Goal: Information Seeking & Learning: Learn about a topic

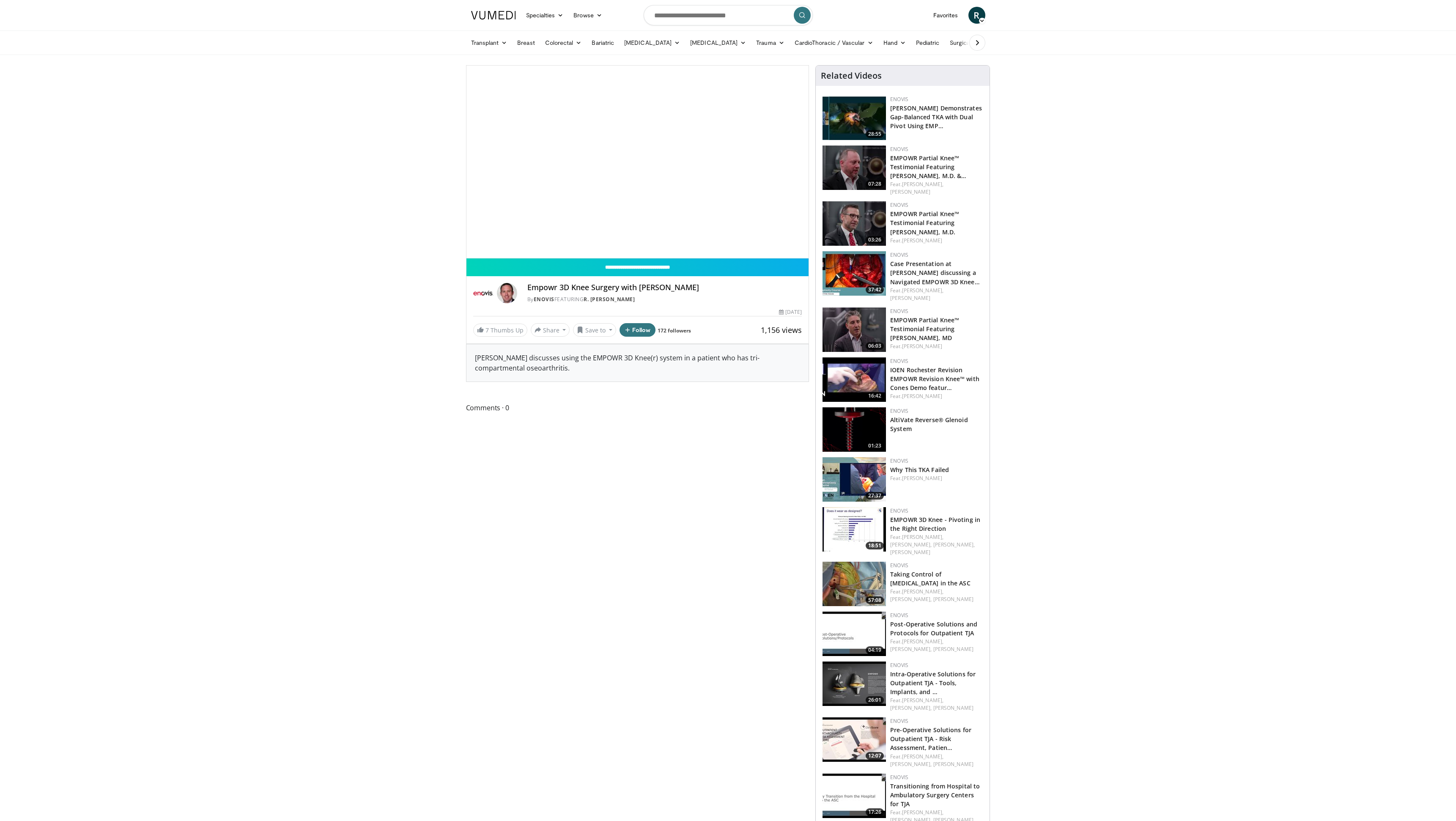
click at [538, 105] on div "10 seconds Tap to unmute" at bounding box center [637, 162] width 343 height 193
click at [545, 299] on link "Enovis" at bounding box center [544, 299] width 21 height 7
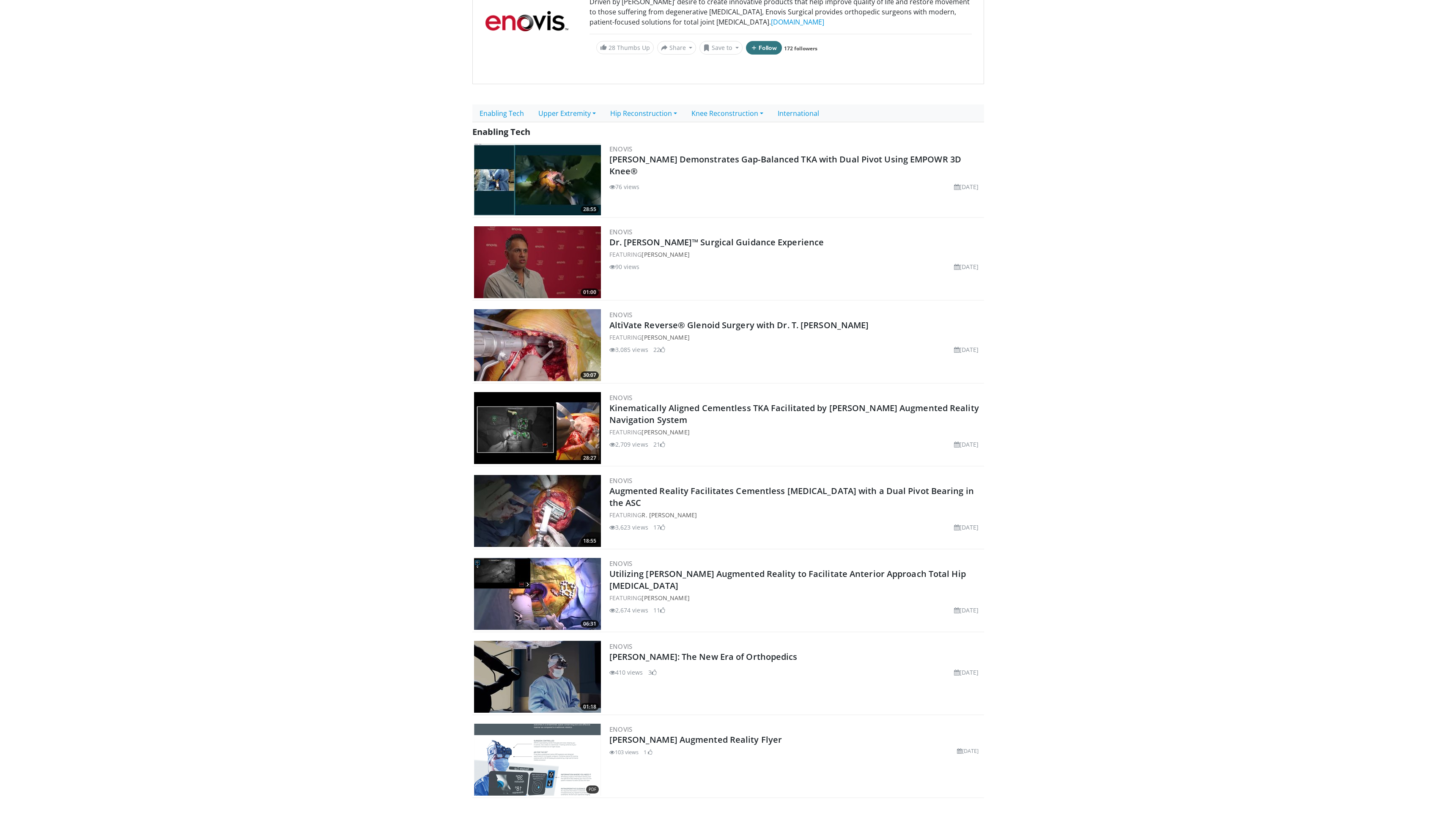
scroll to position [116, 0]
click at [701, 325] on link "AltiVate Reverse® Glenoid Surgery with Dr. T. [PERSON_NAME]" at bounding box center [738, 325] width 259 height 11
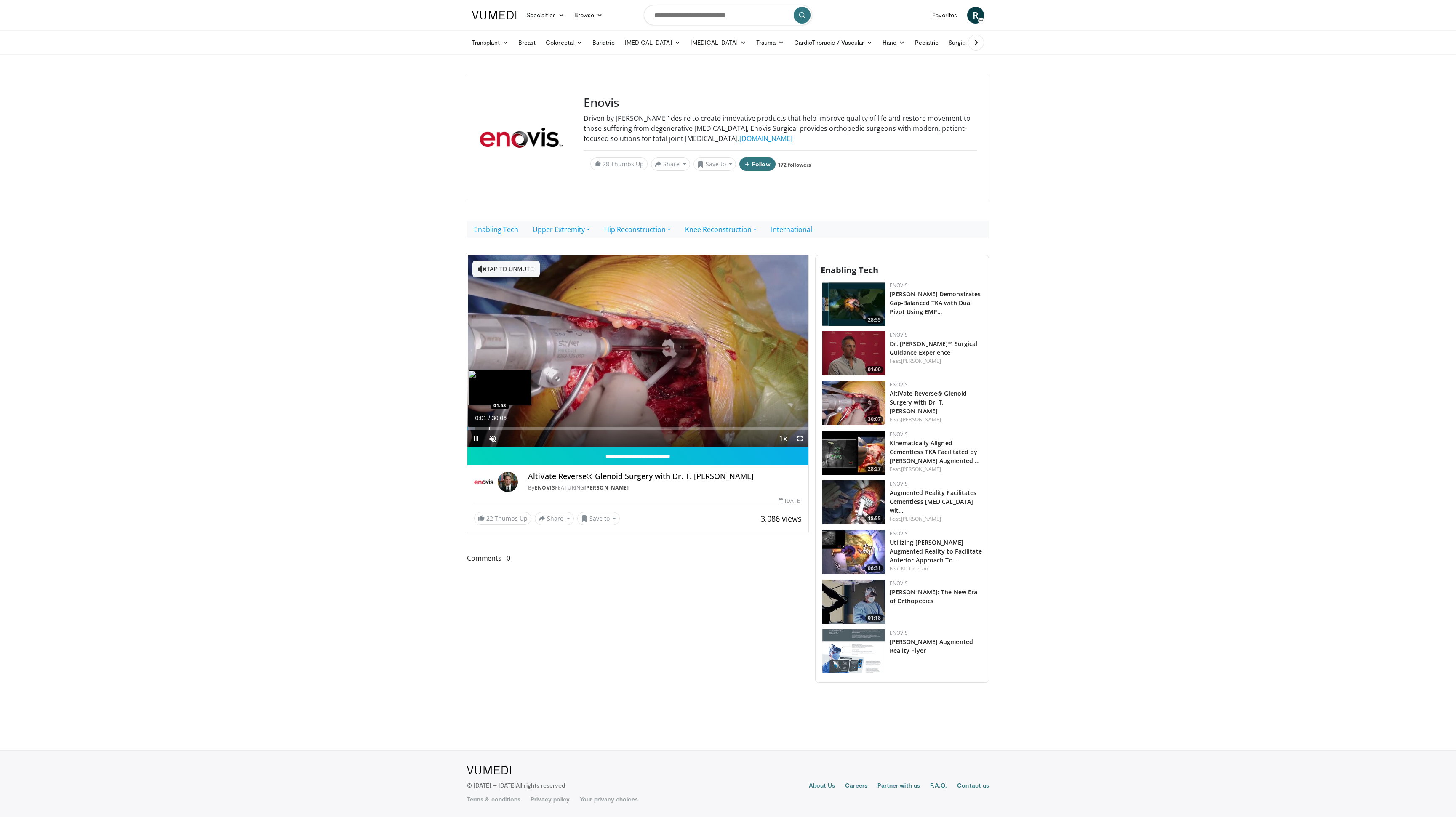
click at [489, 426] on div "Loaded : 2.19% 00:01 01:53" at bounding box center [638, 426] width 341 height 8
drag, startPoint x: 519, startPoint y: 427, endPoint x: 652, endPoint y: 426, distance: 133.0
click at [633, 427] on div "Progress Bar" at bounding box center [633, 428] width 1 height 3
click at [665, 425] on div "Loaded : 55.95% 16:11 17:23" at bounding box center [638, 426] width 341 height 8
click at [664, 428] on div "Progress Bar" at bounding box center [664, 428] width 1 height 3
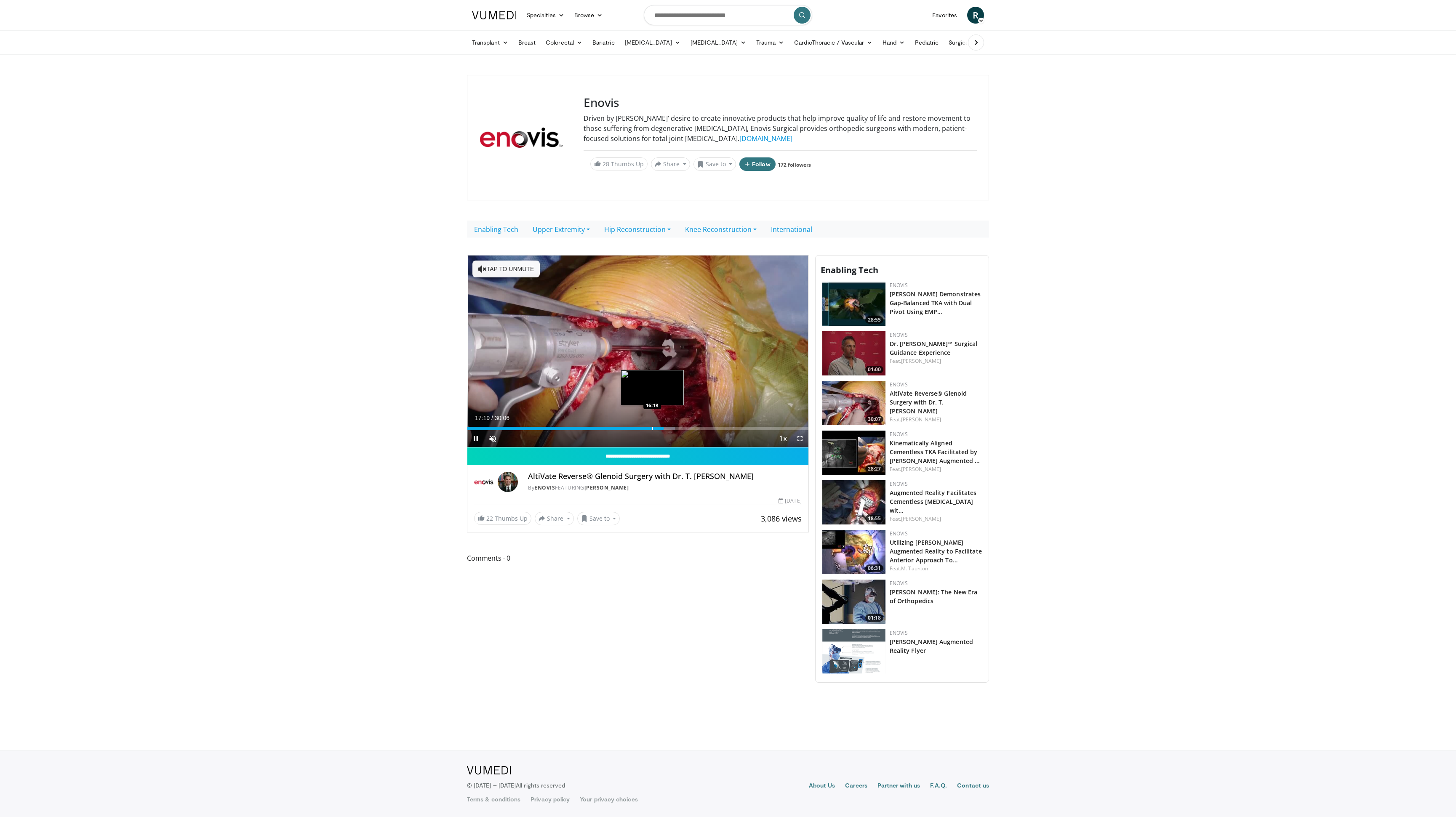
click at [652, 428] on div "Progress Bar" at bounding box center [652, 428] width 1 height 3
click at [649, 428] on div "Loaded : 54.90% 16:05 16:05" at bounding box center [638, 428] width 341 height 3
click at [807, 437] on span "Video Player" at bounding box center [799, 438] width 16 height 16
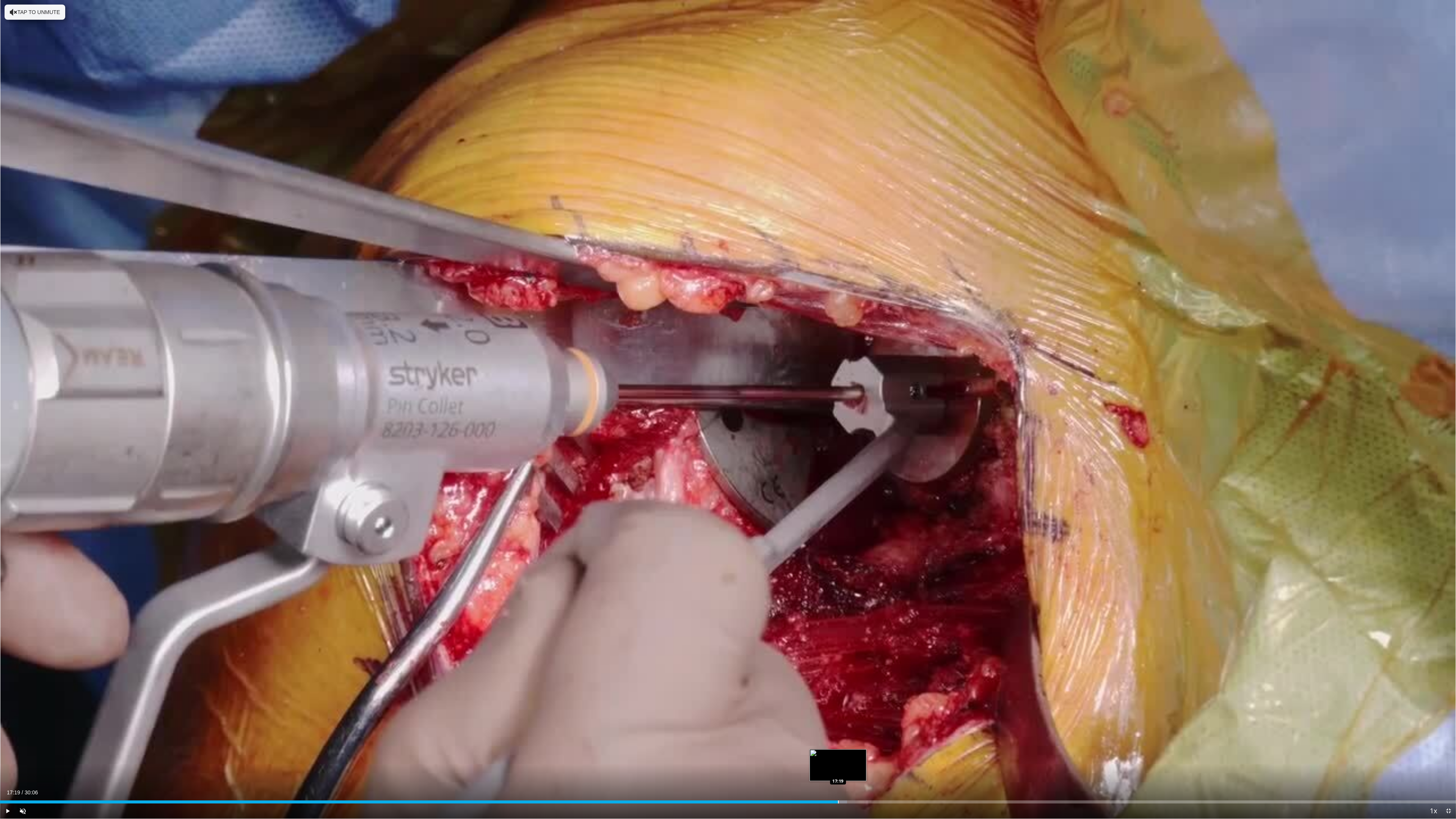
click at [838, 735] on div "Progress Bar" at bounding box center [838, 802] width 1 height 3
click at [870, 735] on div "Progress Bar" at bounding box center [870, 802] width 1 height 3
click at [894, 735] on div "Current Time 18:07 / Duration 30:06 Pause Skip Backward Skip Forward Unmute Loa…" at bounding box center [728, 810] width 1456 height 15
click at [896, 735] on div "Loaded : 63.68% 18:08 18:32" at bounding box center [728, 799] width 1456 height 7
click at [884, 735] on div "Progress Bar" at bounding box center [884, 802] width 1 height 3
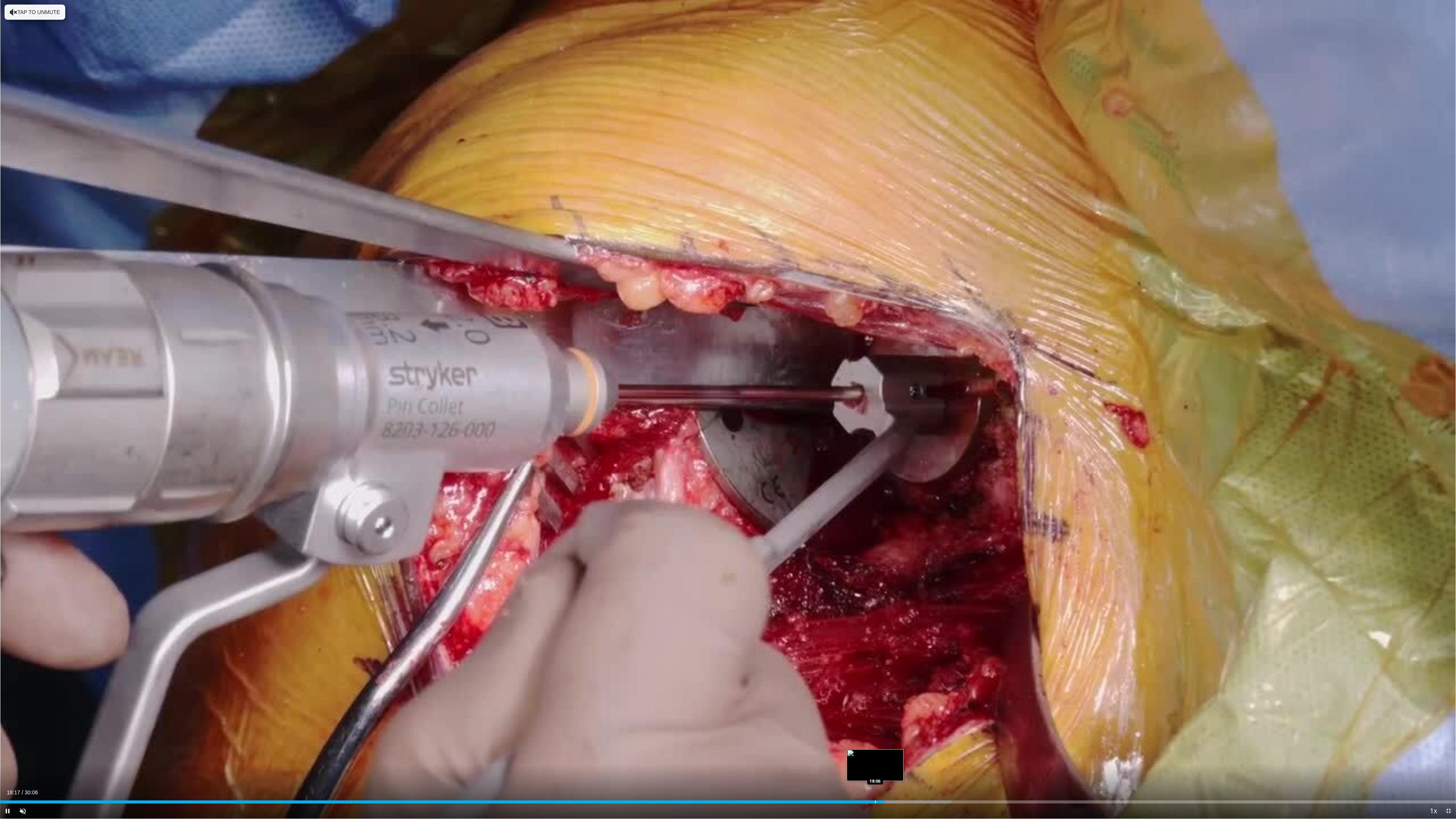
click at [875, 735] on div "Progress Bar" at bounding box center [875, 802] width 1 height 3
click at [851, 735] on video-js "**********" at bounding box center [728, 409] width 1456 height 819
click at [820, 735] on div "Progress Bar" at bounding box center [820, 802] width 1 height 3
click at [784, 735] on div "Current Time 17:05 / Duration 30:06 Pause Skip Backward Skip Forward Unmute Loa…" at bounding box center [728, 810] width 1456 height 15
click at [764, 735] on div "Progress Bar" at bounding box center [764, 802] width 1 height 3
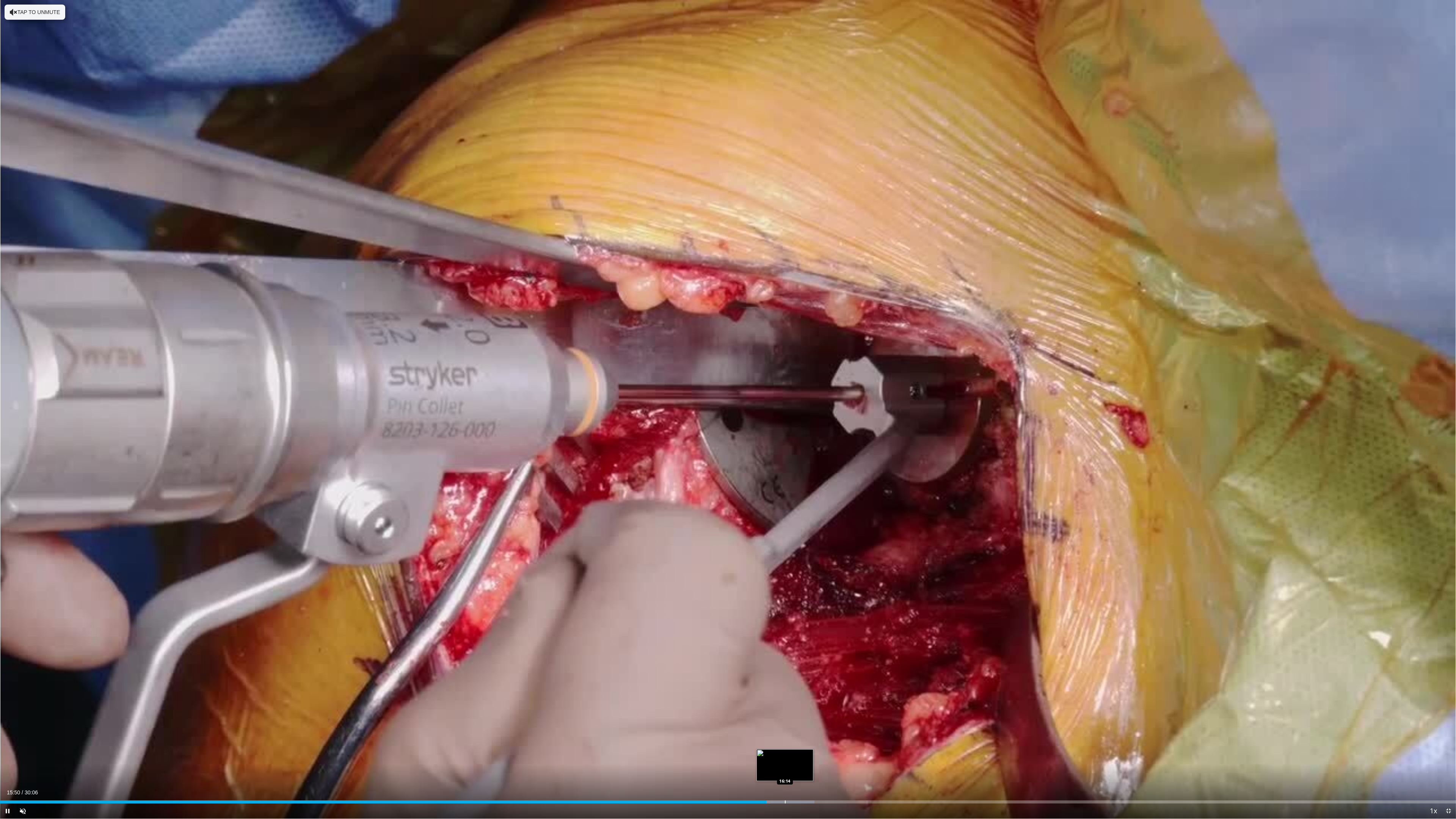
click at [784, 735] on div "Loaded : 55.95% 15:50 16:14" at bounding box center [728, 799] width 1456 height 7
click at [826, 735] on div "Progress Bar" at bounding box center [826, 802] width 1 height 3
click at [837, 735] on div "Progress Bar" at bounding box center [837, 802] width 1 height 3
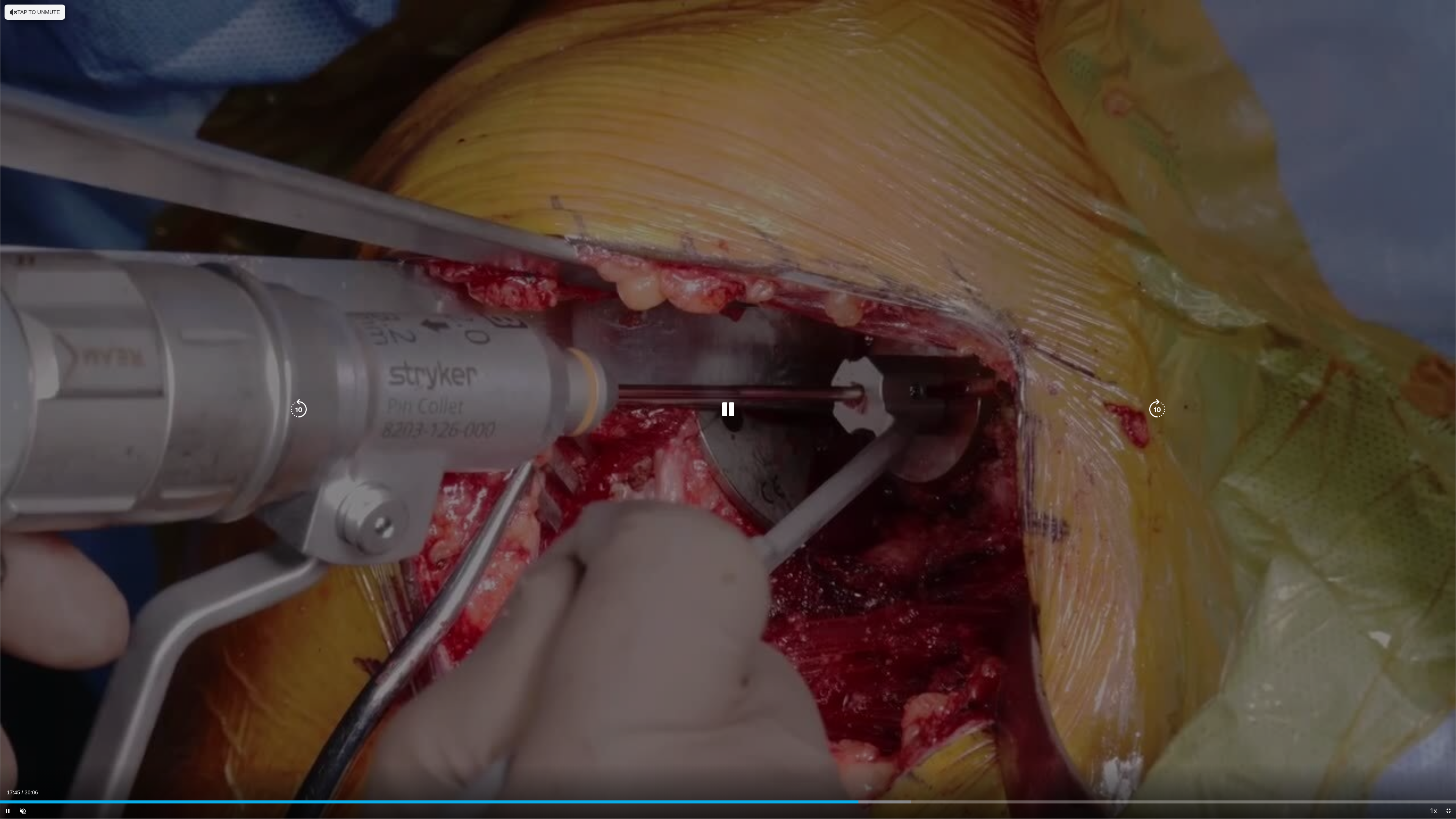
click at [728, 412] on icon "Video Player" at bounding box center [728, 409] width 21 height 21
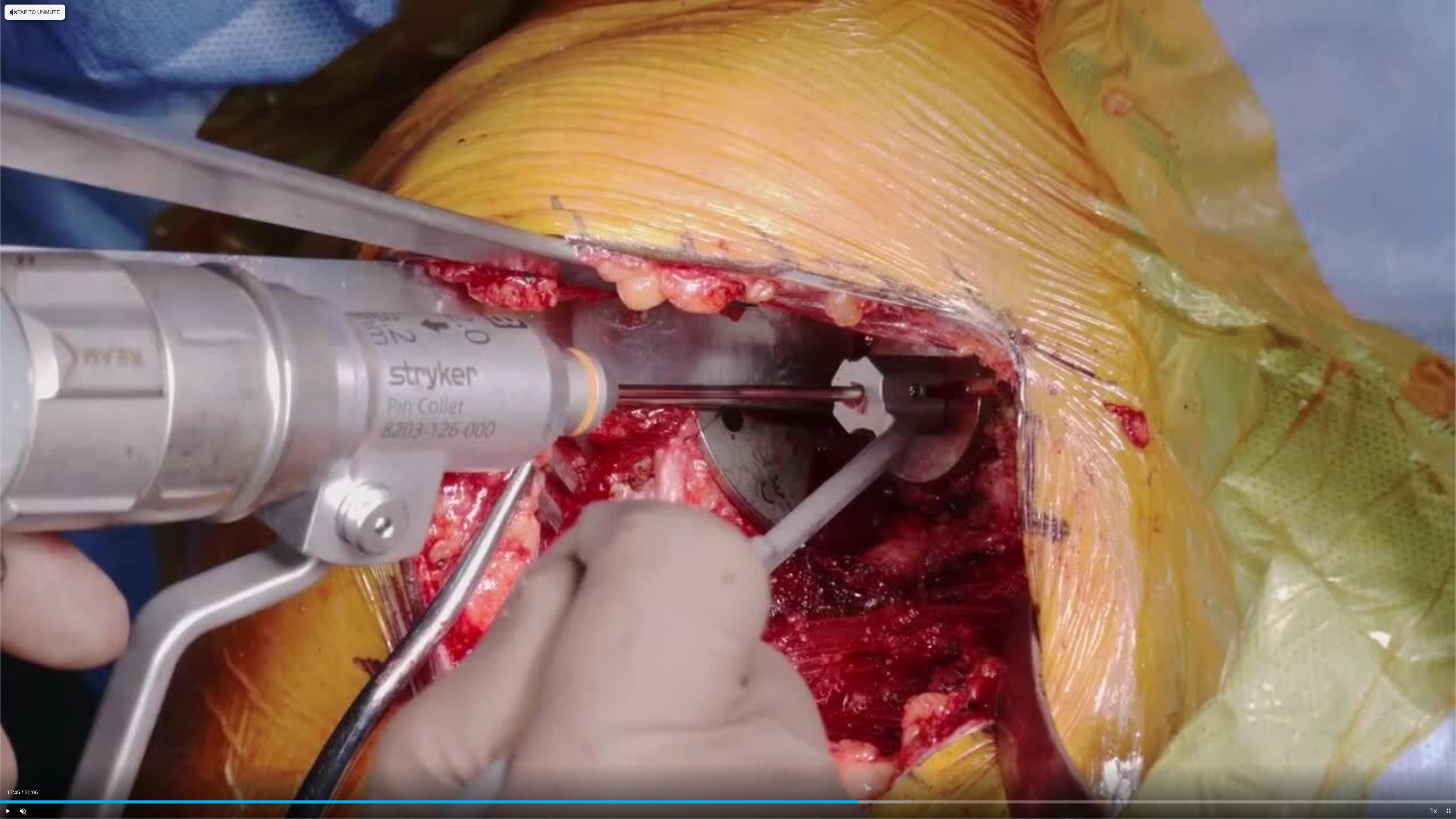
click at [728, 412] on div "10 seconds Tap to unmute" at bounding box center [728, 409] width 1456 height 818
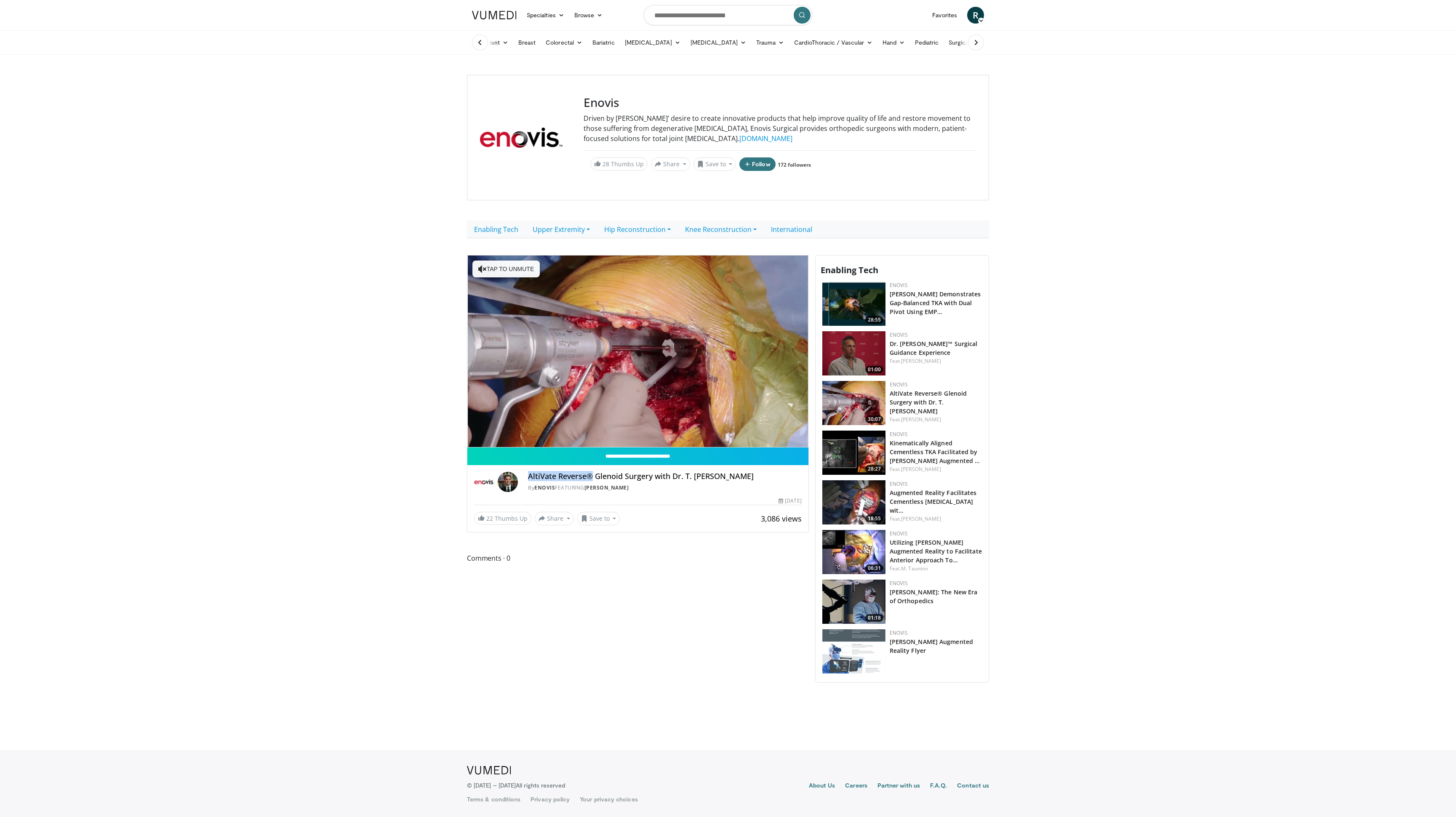
drag, startPoint x: 529, startPoint y: 477, endPoint x: 593, endPoint y: 472, distance: 64.2
click at [593, 472] on h4 "AltiVate Reverse® Glenoid Surgery with Dr. T. Bradley Edwards" at bounding box center [664, 476] width 274 height 10
copy h4 "AltiVate Reverse®"
click at [677, 17] on input "Search topics, interventions" at bounding box center [728, 15] width 168 height 20
paste input "**********"
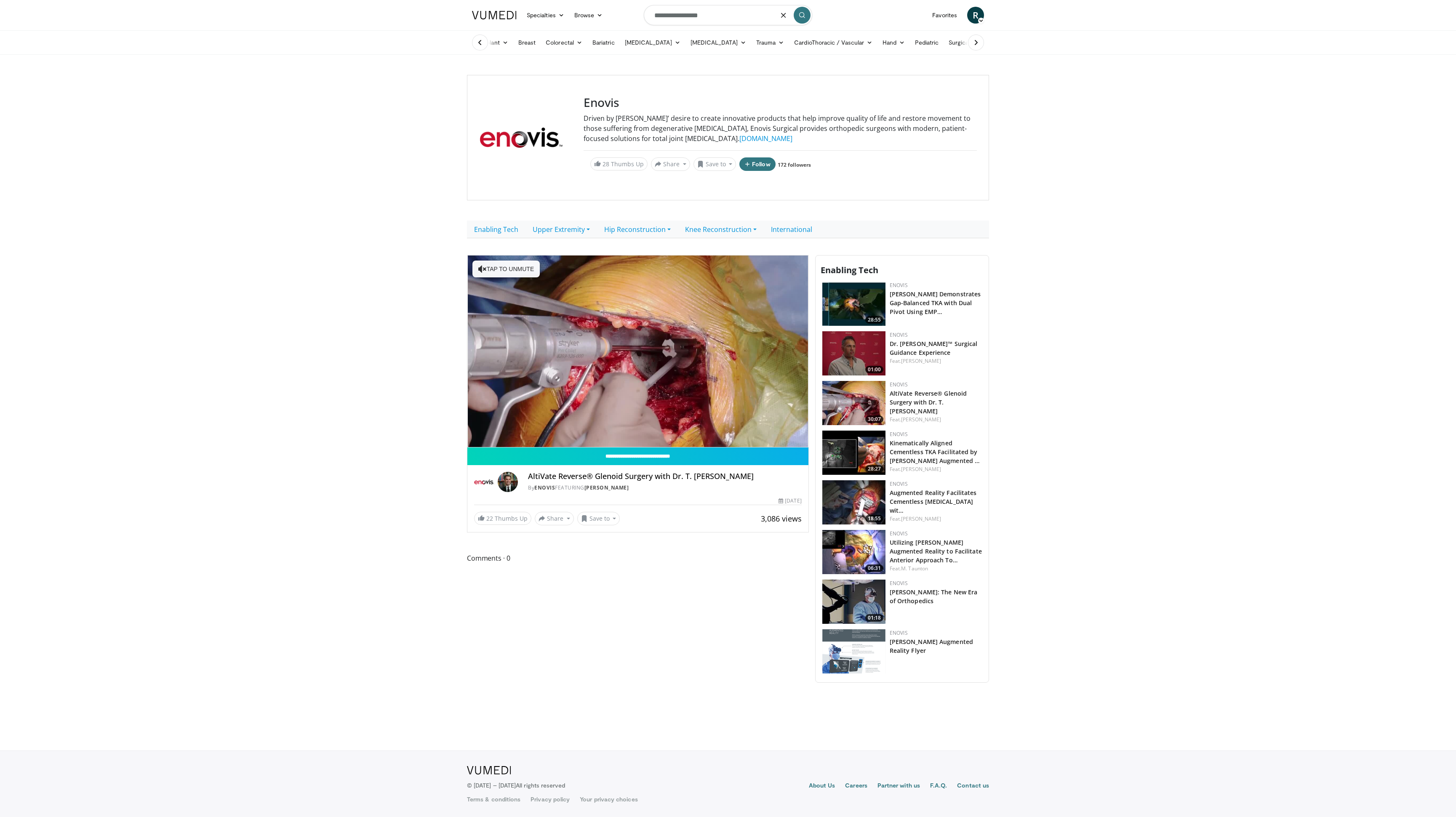
drag, startPoint x: 704, startPoint y: 17, endPoint x: 711, endPoint y: 17, distance: 7.0
click at [711, 17] on input "**********" at bounding box center [728, 15] width 168 height 20
type input "**********"
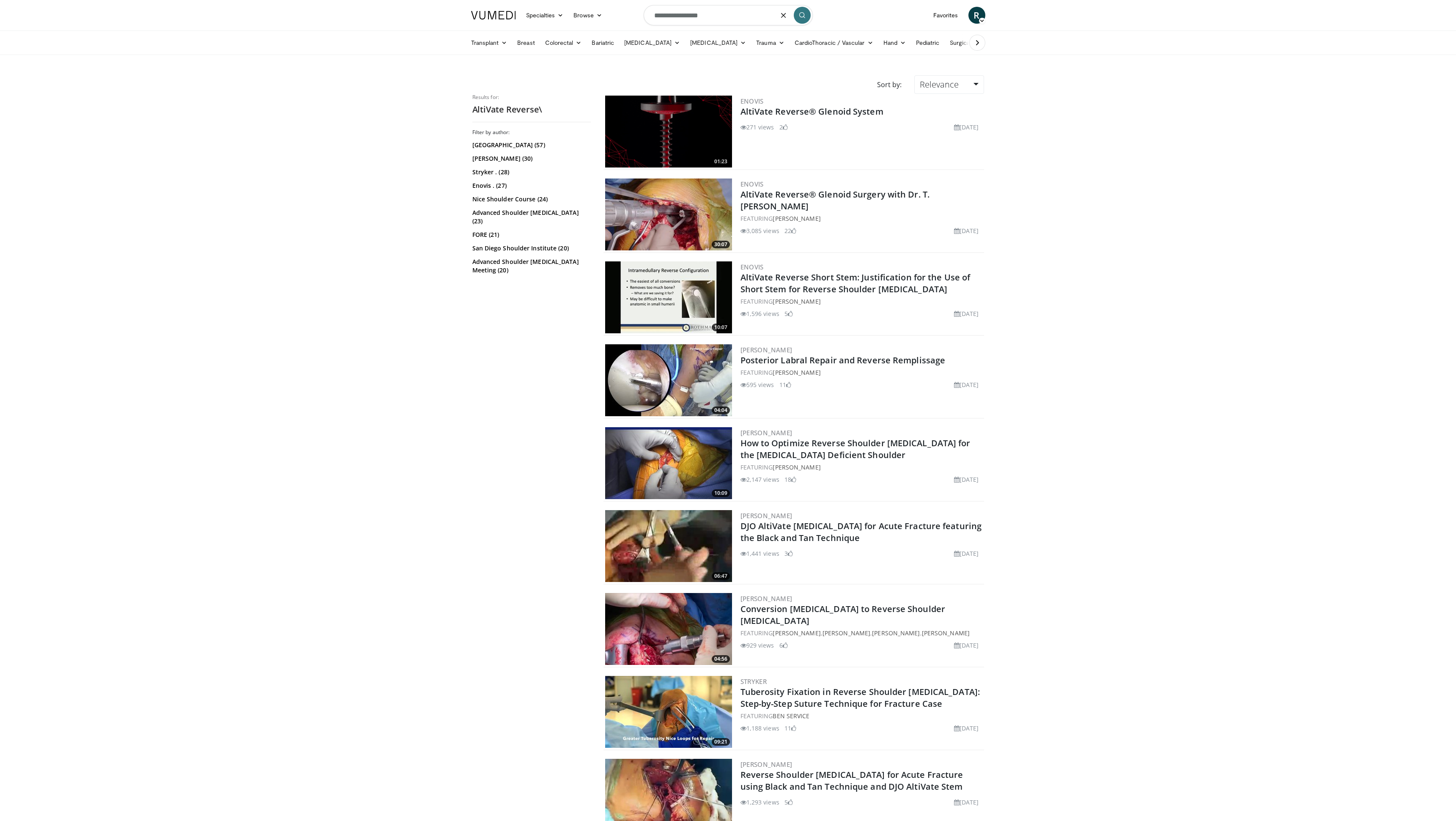
click at [718, 16] on input "**********" at bounding box center [728, 15] width 169 height 20
type input "**********"
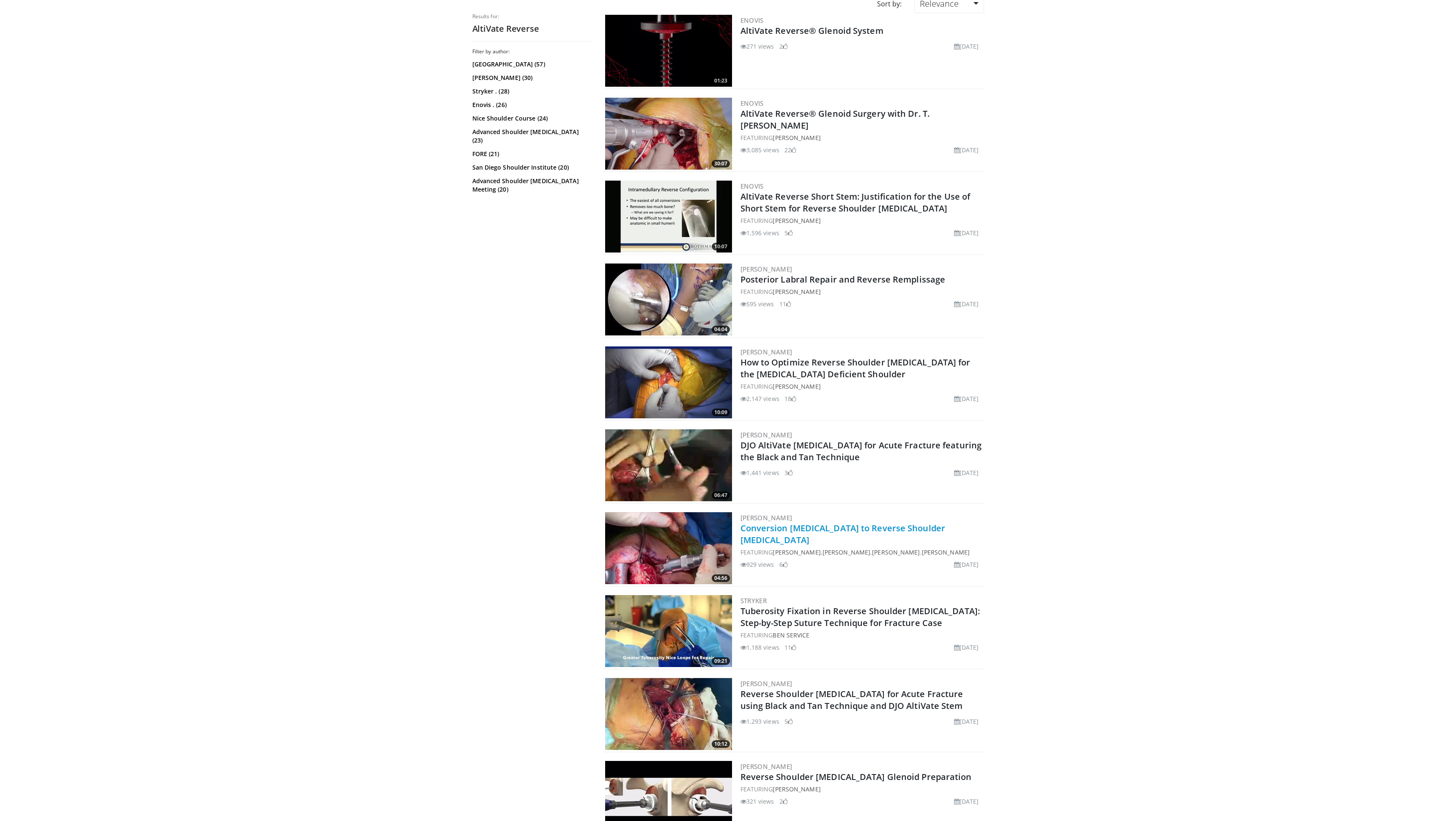
scroll to position [77, 0]
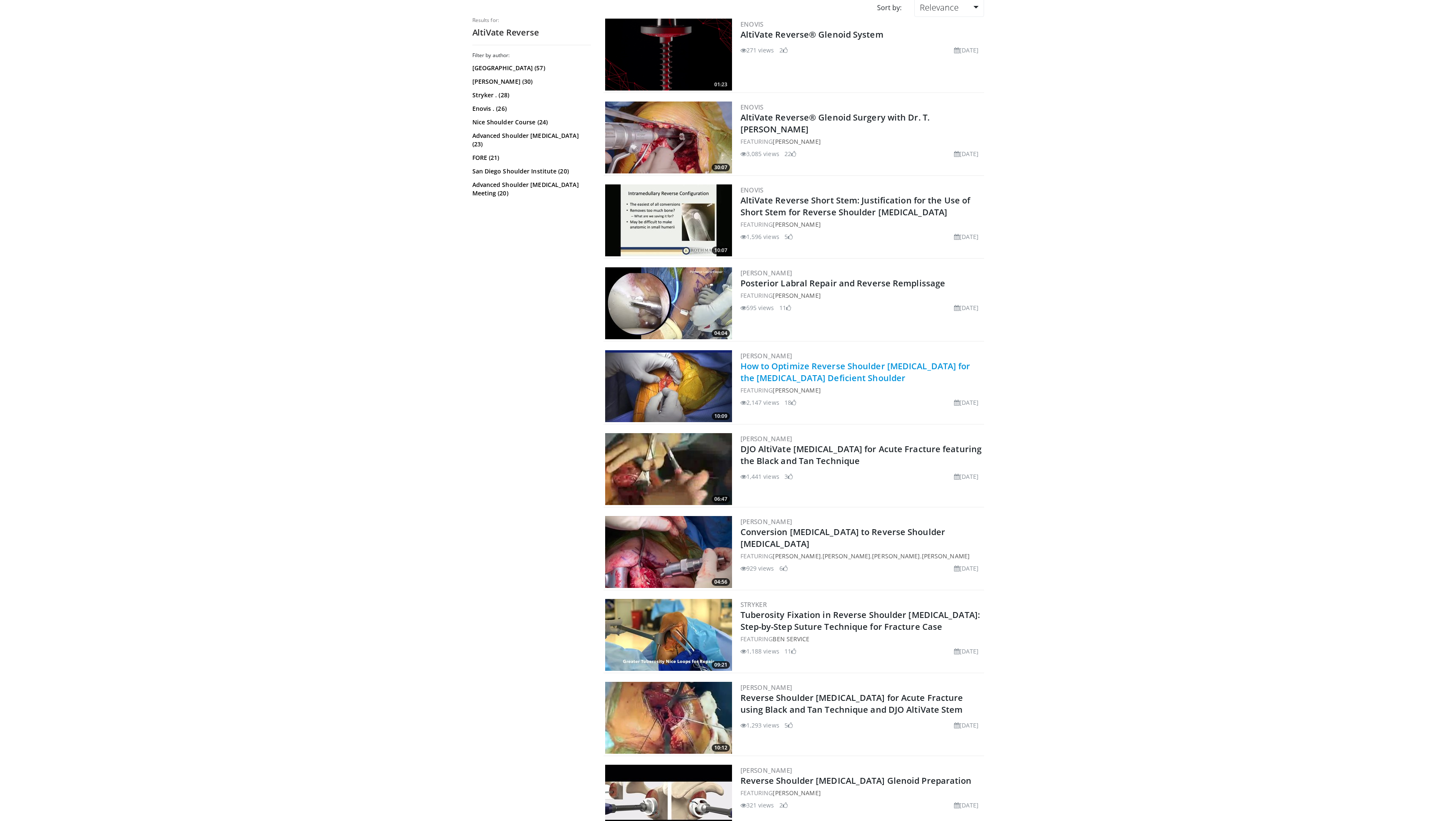
click at [766, 369] on link "How to Optimize Reverse Shoulder [MEDICAL_DATA] for the [MEDICAL_DATA] Deficien…" at bounding box center [855, 371] width 230 height 23
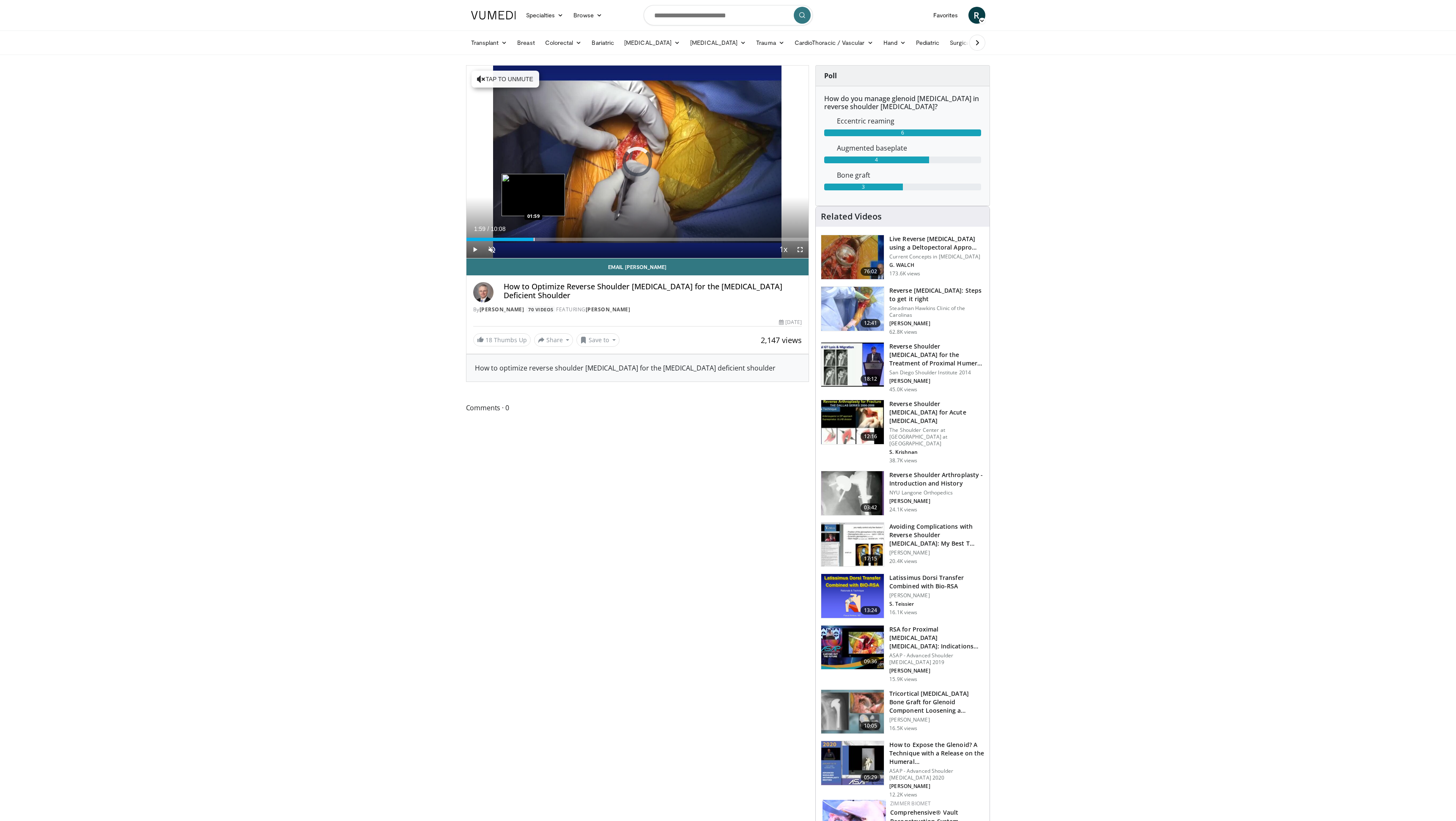
click at [534, 238] on div "Progress Bar" at bounding box center [534, 240] width 1 height 3
click at [801, 250] on span "Video Player" at bounding box center [799, 249] width 16 height 16
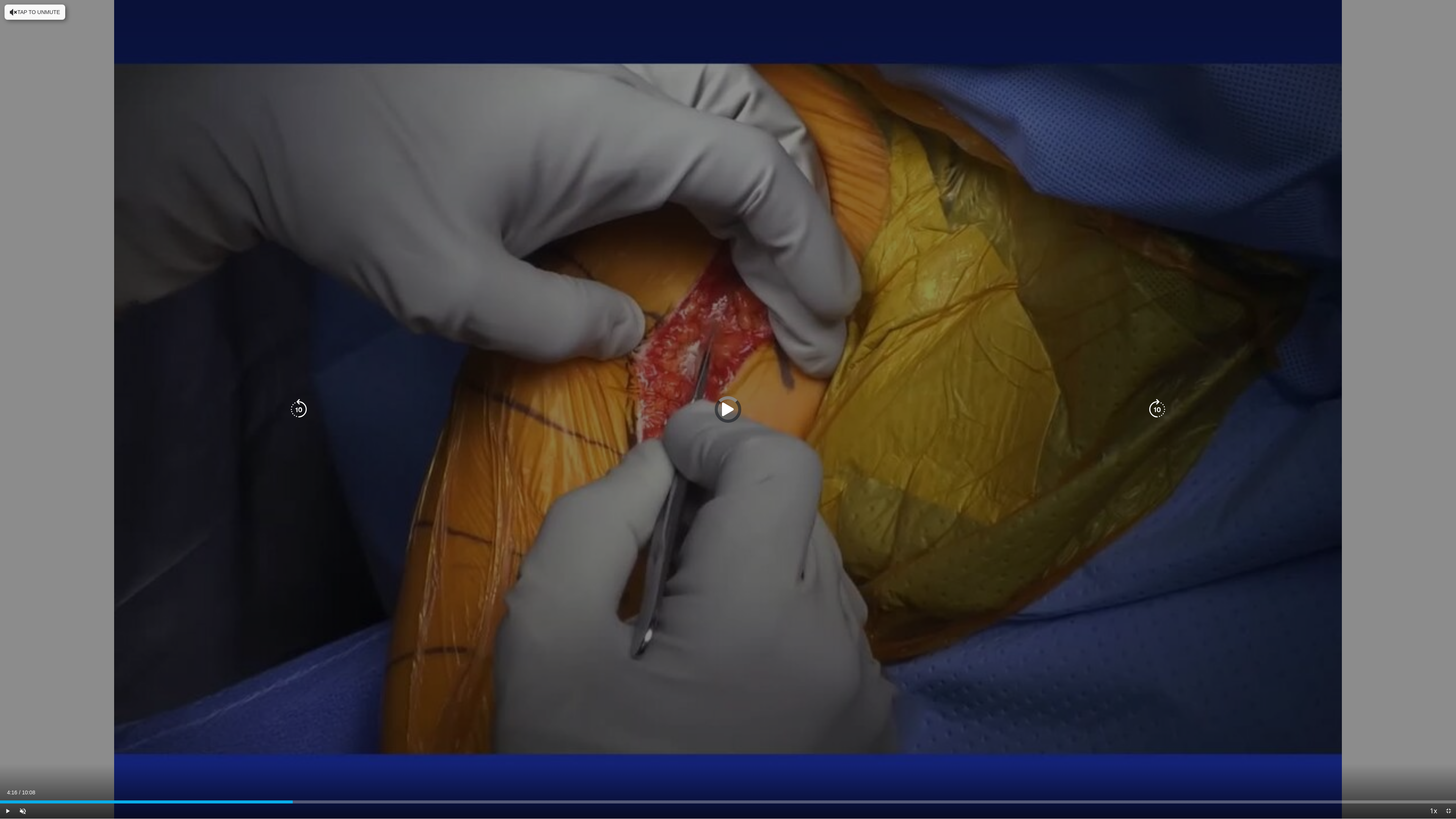
drag, startPoint x: 612, startPoint y: 802, endPoint x: 886, endPoint y: 797, distance: 274.0
click at [883, 735] on div "Loaded : 0.00% 04:57 05:01" at bounding box center [728, 799] width 1456 height 7
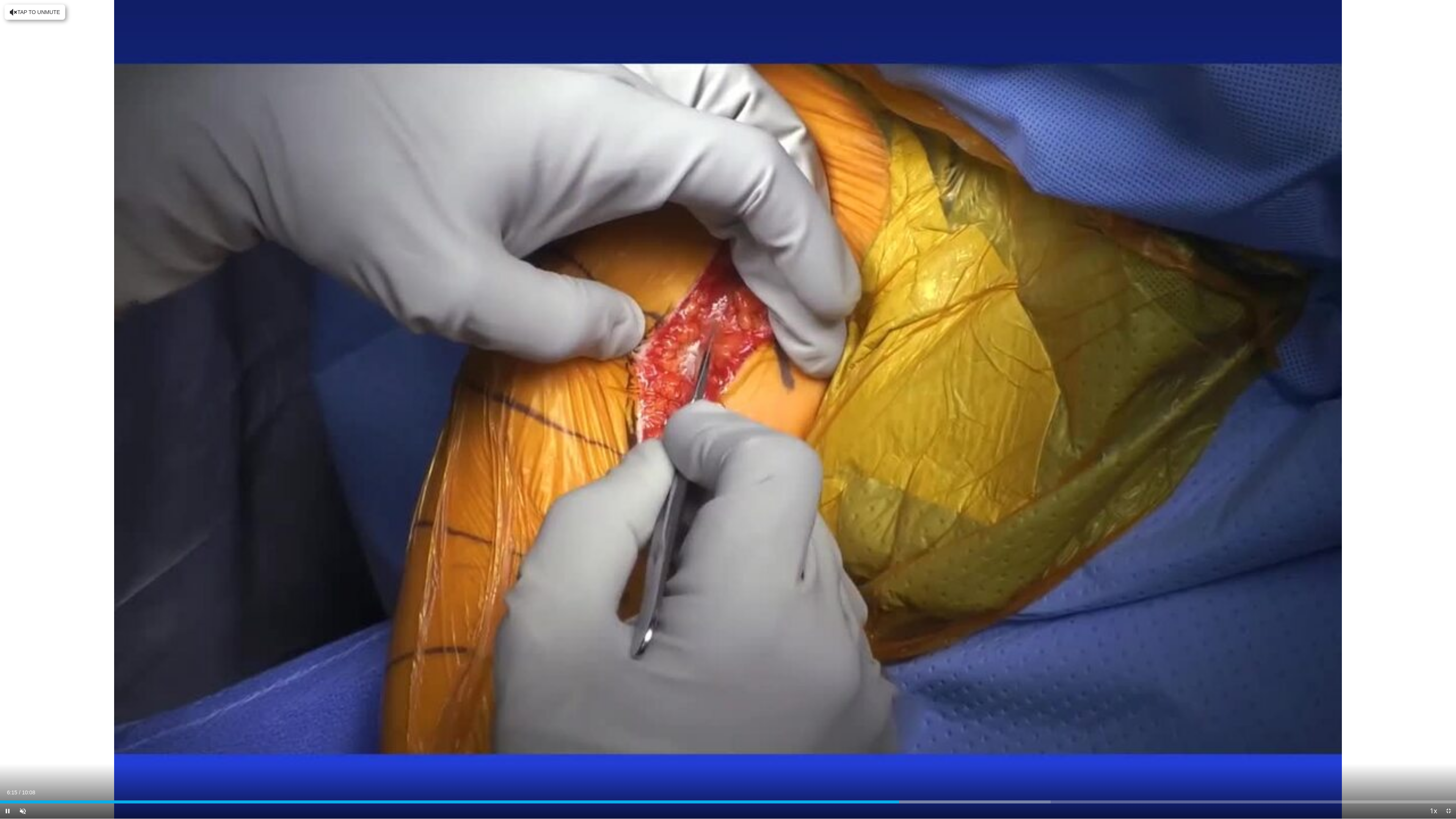
click at [928, 735] on div "Current Time 6:15 / Duration 10:08 Pause Skip Backward Skip Forward Unmute Load…" at bounding box center [728, 810] width 1456 height 15
click at [939, 735] on div "Progress Bar" at bounding box center [939, 802] width 1 height 3
click at [933, 735] on div "Loaded : 75.43% 06:36 06:30" at bounding box center [728, 799] width 1456 height 7
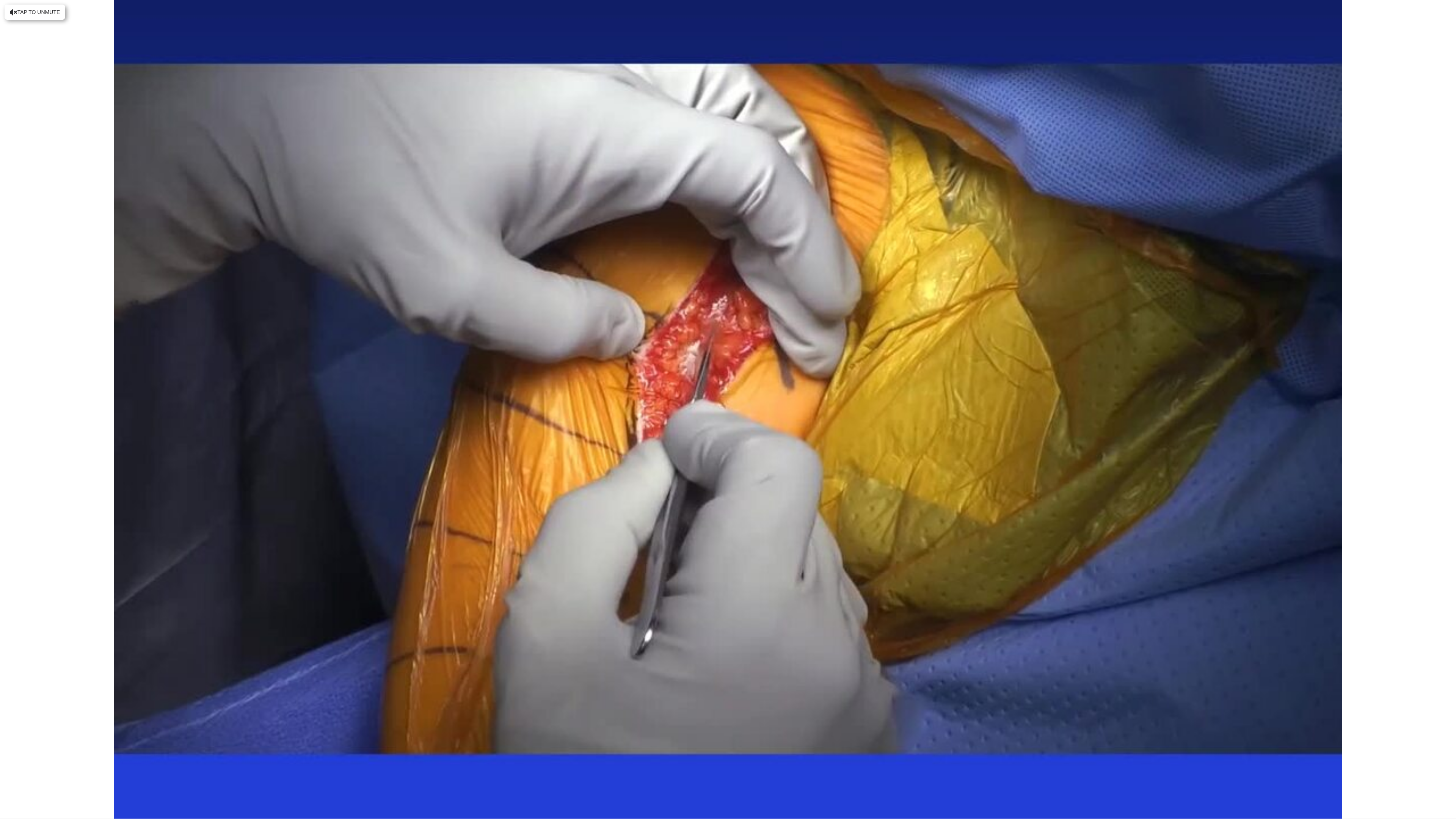
click at [960, 735] on video-js "**********" at bounding box center [728, 409] width 1456 height 819
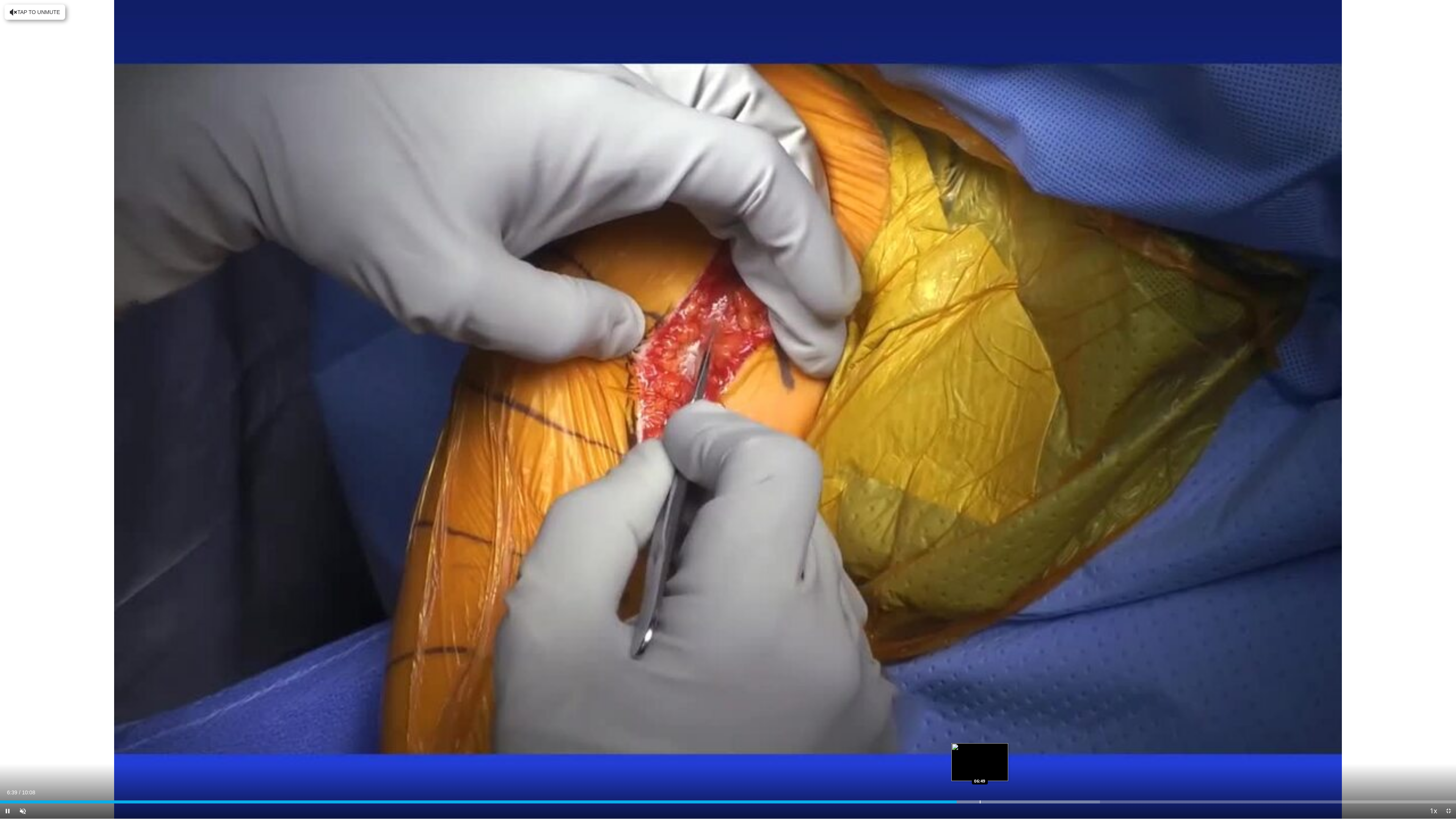
click at [980, 735] on div "Loaded : 75.55% 06:40 06:49" at bounding box center [728, 799] width 1456 height 7
click at [806, 735] on div "Loaded : 78.71% 06:51 05:37" at bounding box center [728, 799] width 1456 height 7
click at [831, 735] on div "Current Time 5:39 / Duration 10:08 Pause Skip Backward Skip Forward Unmute Load…" at bounding box center [728, 810] width 1456 height 15
click at [833, 735] on div "Progress Bar" at bounding box center [833, 802] width 1 height 3
click at [852, 735] on div "Loaded : 67.34% 05:50 05:56" at bounding box center [728, 799] width 1456 height 7
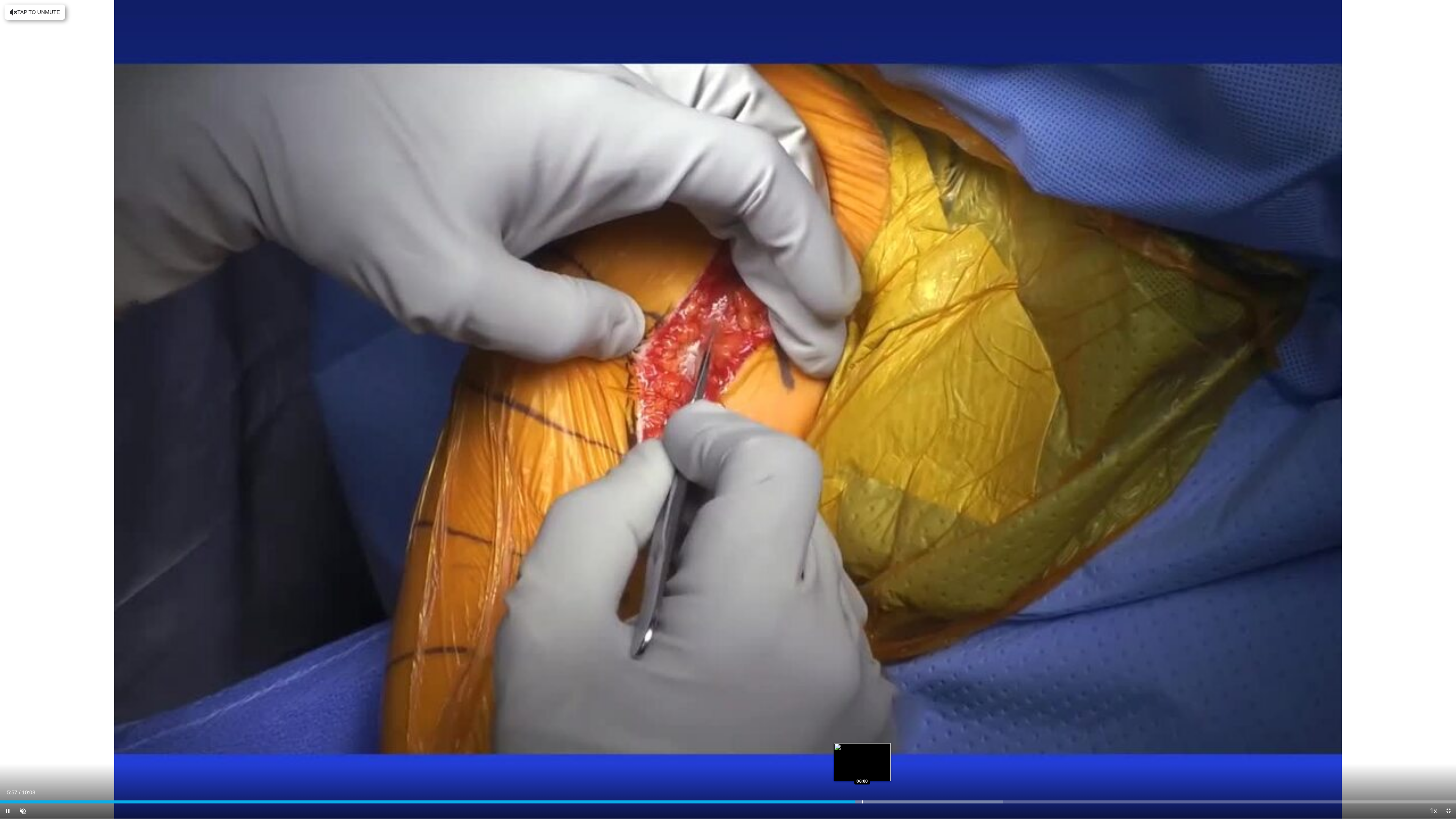
click at [862, 735] on div "Progress Bar" at bounding box center [862, 802] width 1 height 3
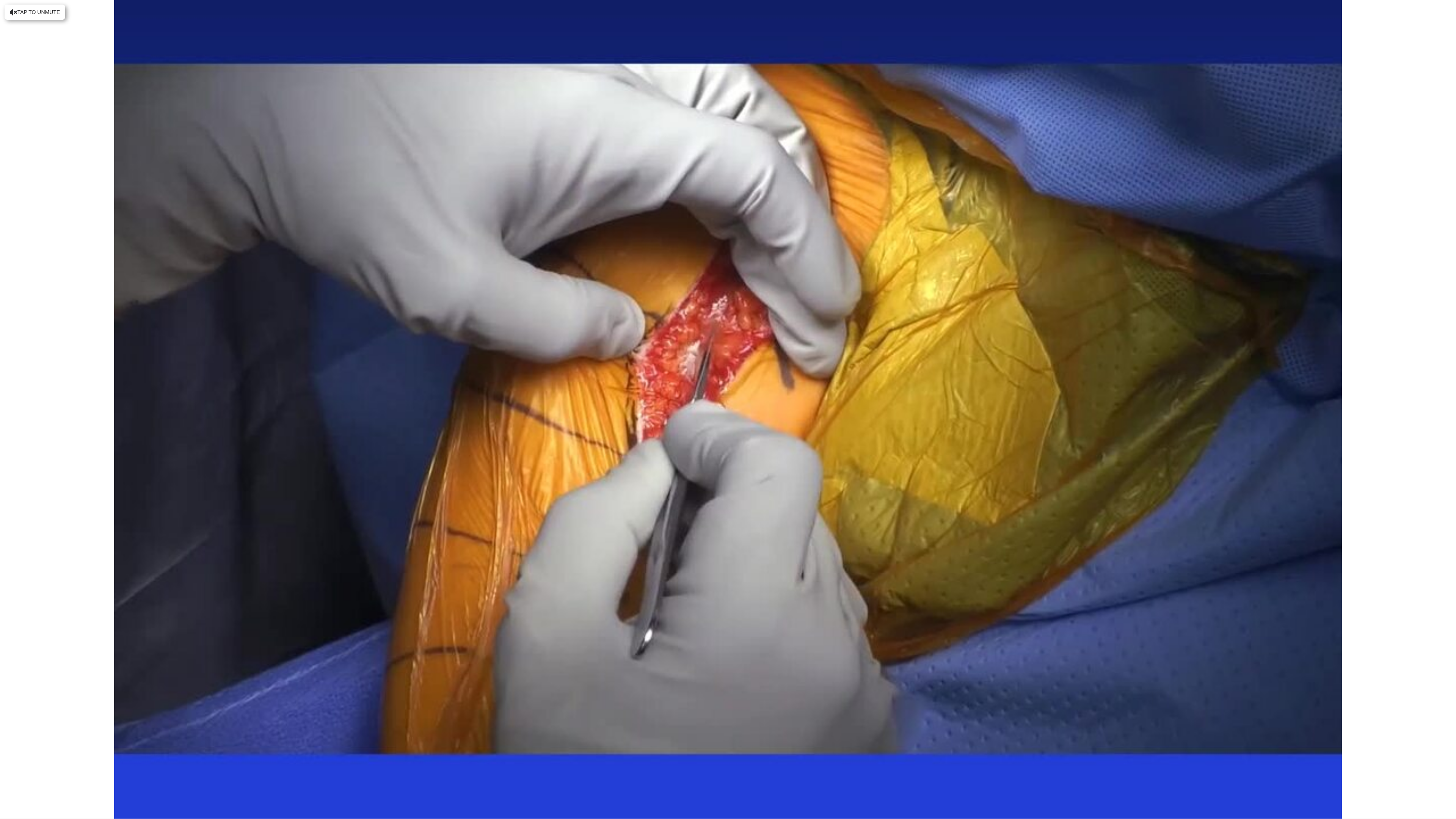
click at [886, 735] on video-js "**********" at bounding box center [728, 409] width 1456 height 819
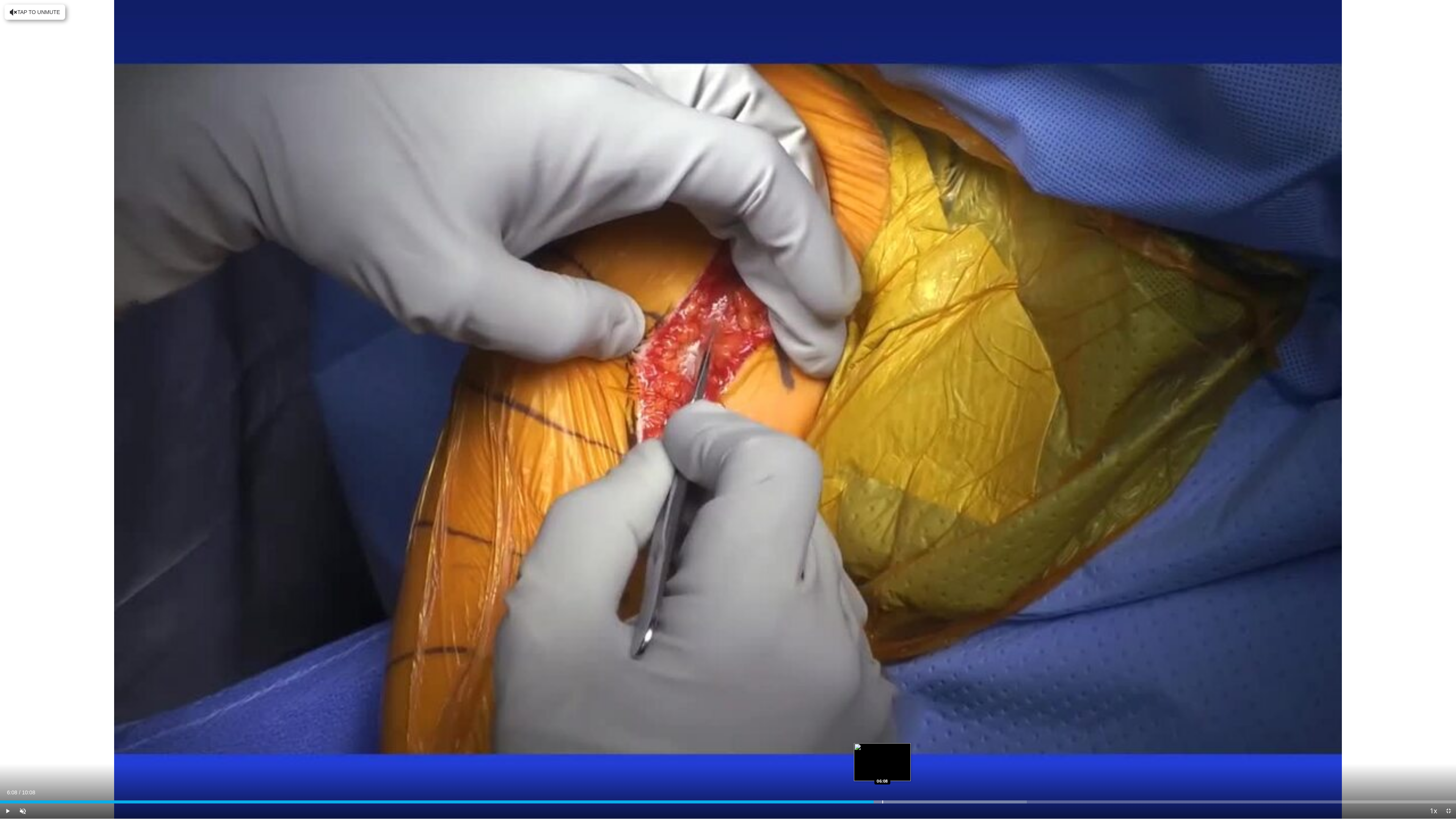
click at [882, 735] on div "Progress Bar" at bounding box center [882, 802] width 1 height 3
click at [888, 735] on div "Progress Bar" at bounding box center [888, 802] width 1 height 3
click at [911, 735] on div "Progress Bar" at bounding box center [911, 802] width 1 height 3
click at [935, 735] on div "Progress Bar" at bounding box center [935, 802] width 1 height 3
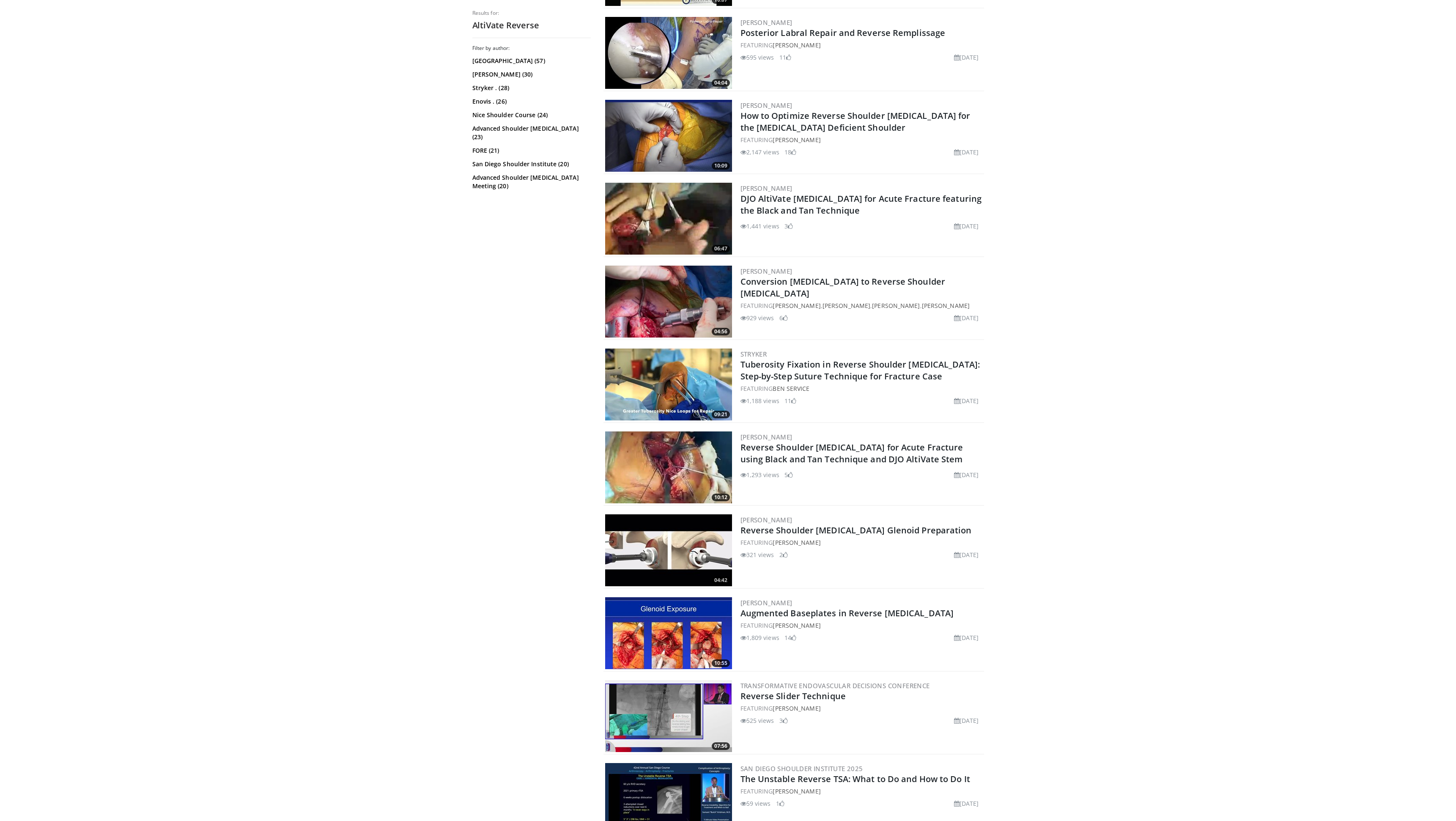
scroll to position [434, 0]
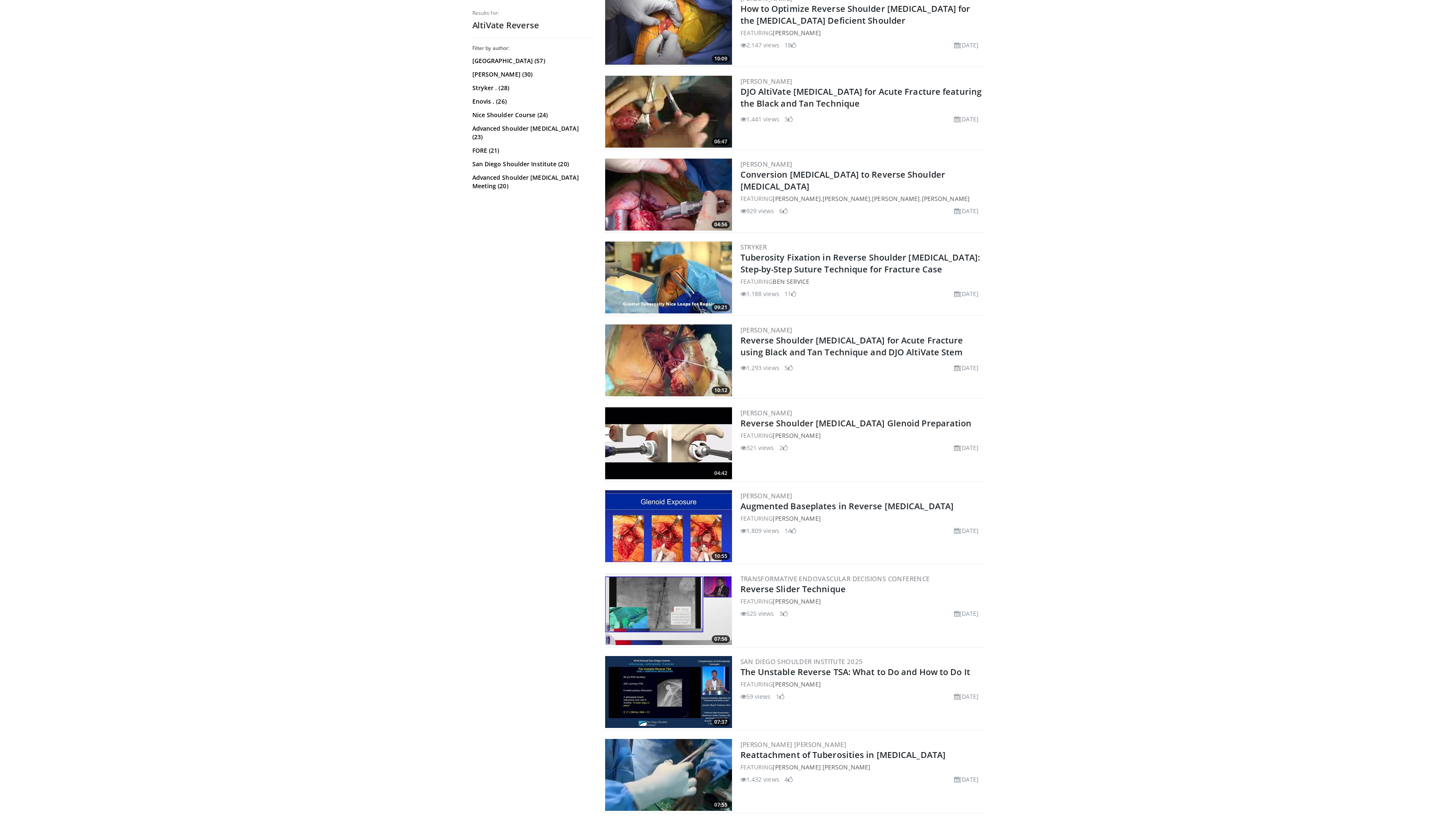
click at [666, 436] on img at bounding box center [668, 443] width 127 height 72
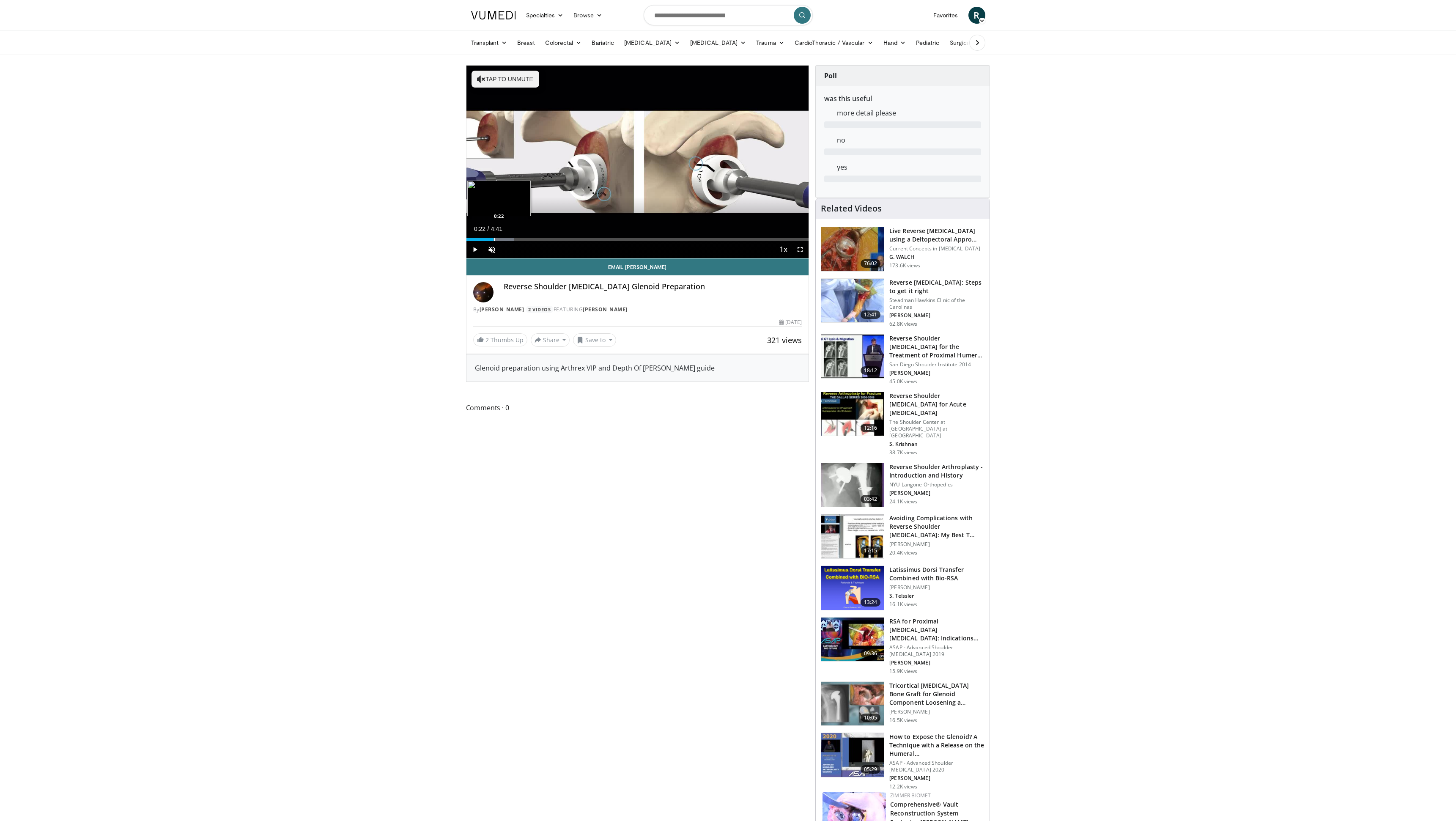
click at [494, 239] on div "Progress Bar" at bounding box center [494, 240] width 1 height 3
drag, startPoint x: 513, startPoint y: 238, endPoint x: 520, endPoint y: 239, distance: 7.1
click at [513, 238] on div "Progress Bar" at bounding box center [513, 240] width 1 height 3
click at [535, 239] on div "Progress Bar" at bounding box center [535, 240] width 1 height 3
click at [564, 238] on div "Progress Bar" at bounding box center [564, 240] width 1 height 3
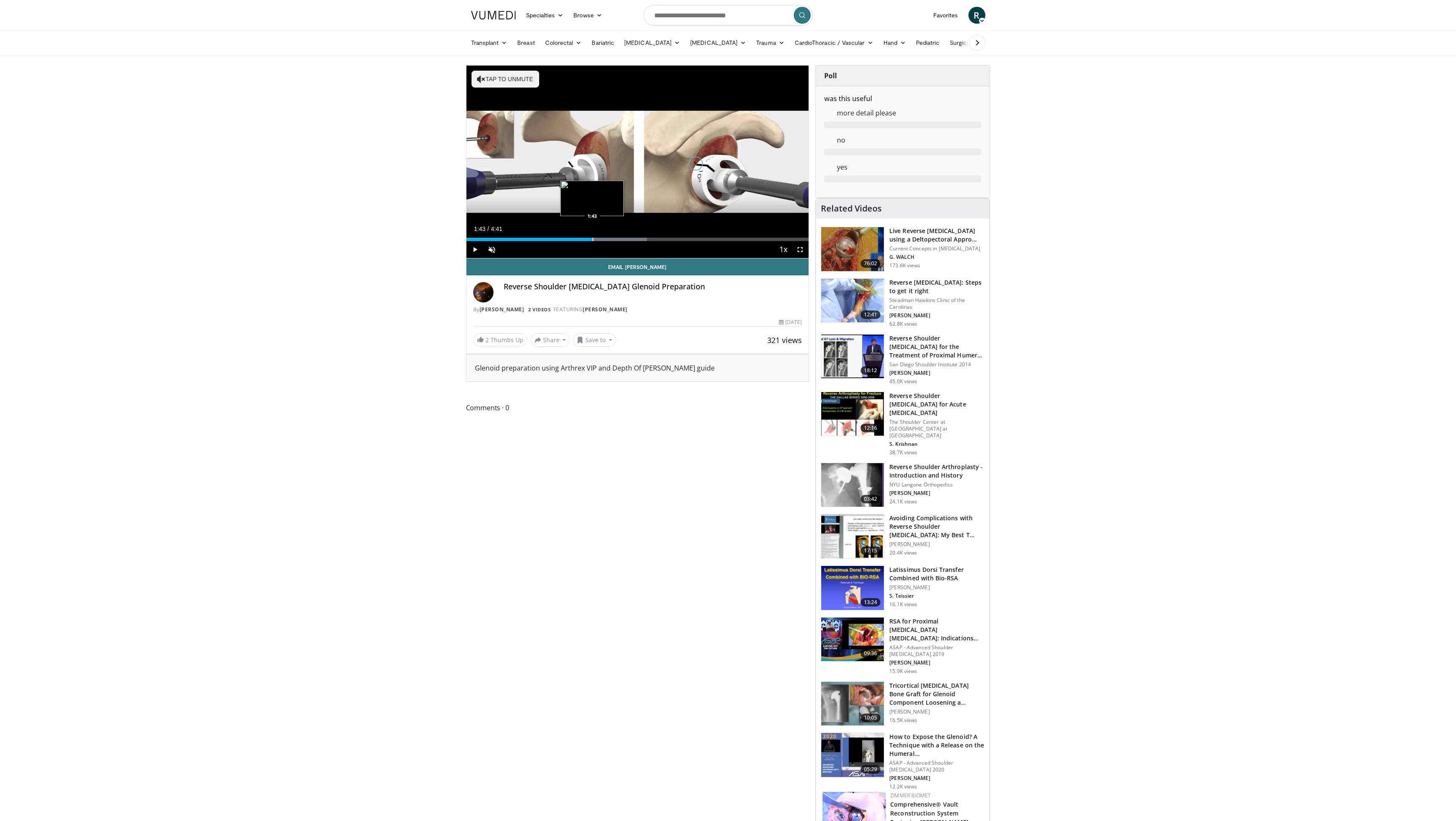
click at [593, 240] on div "Progress Bar" at bounding box center [593, 240] width 1 height 3
drag, startPoint x: 595, startPoint y: 240, endPoint x: 717, endPoint y: 271, distance: 125.9
click at [683, 268] on div "**********" at bounding box center [638, 209] width 344 height 289
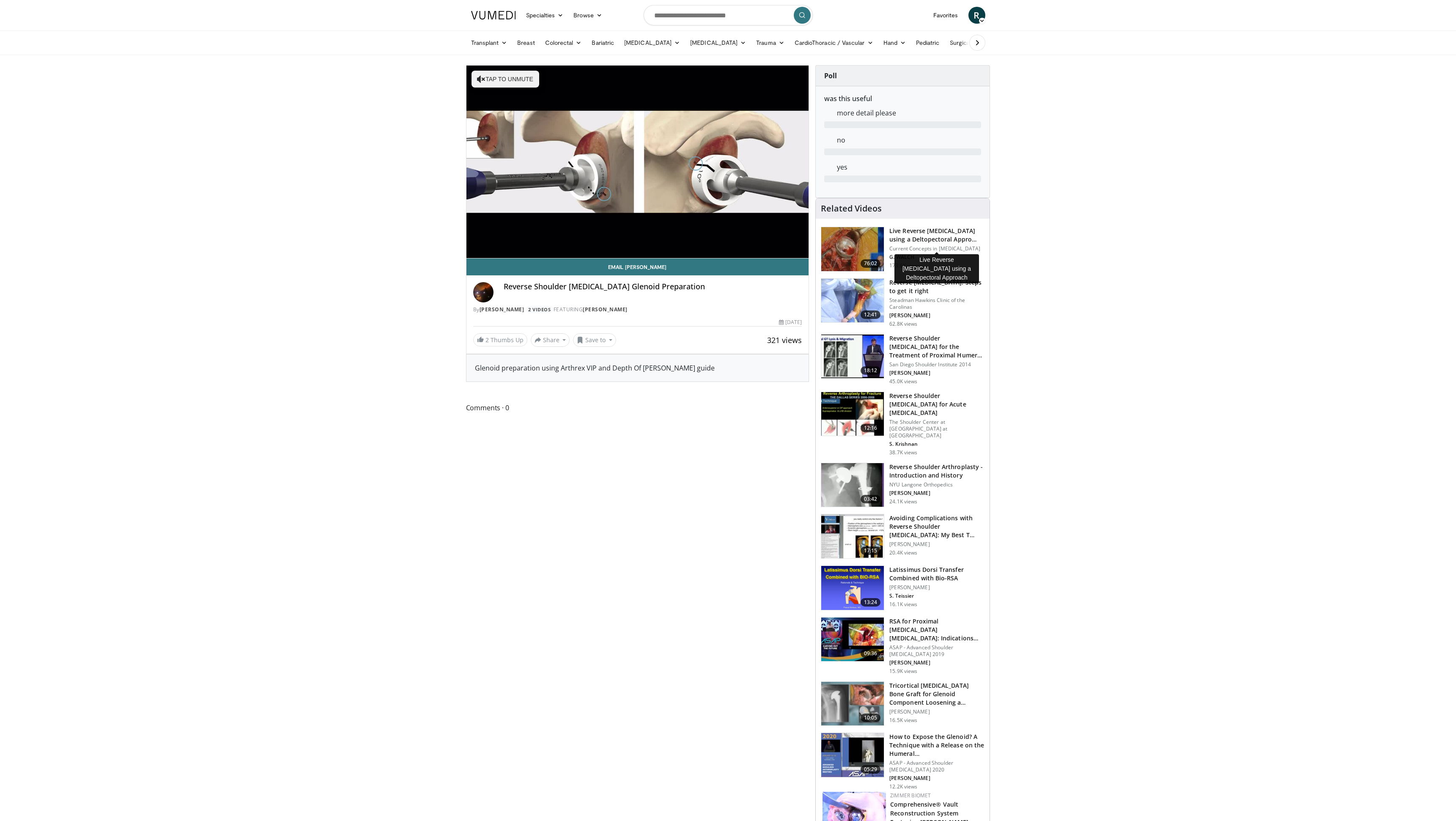
click at [919, 240] on h3 "Live Reverse Total Shoulder Arthroplasty using a Deltopectoral Appro…" at bounding box center [937, 234] width 95 height 16
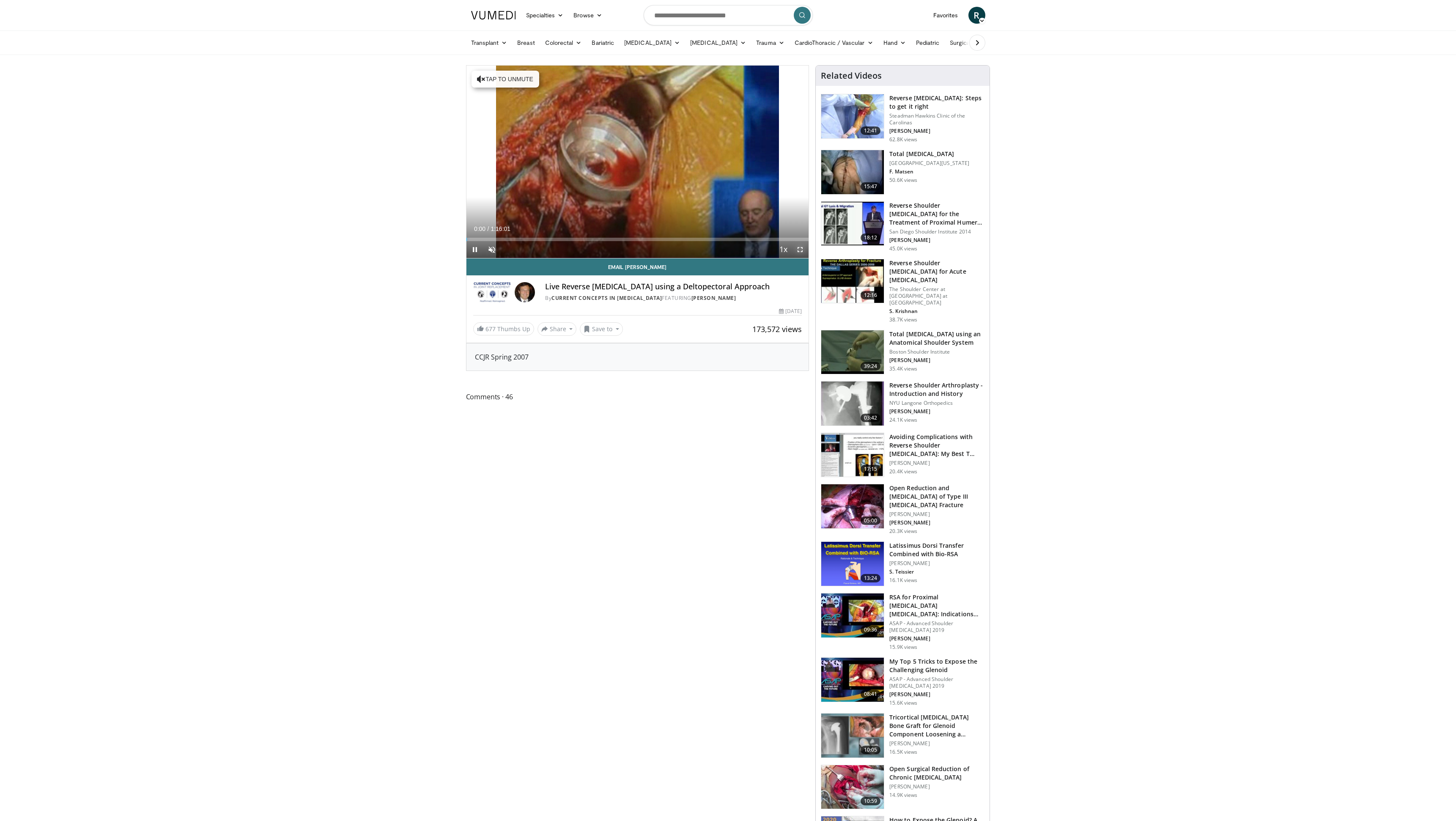
click at [797, 249] on span "Video Player" at bounding box center [799, 249] width 16 height 16
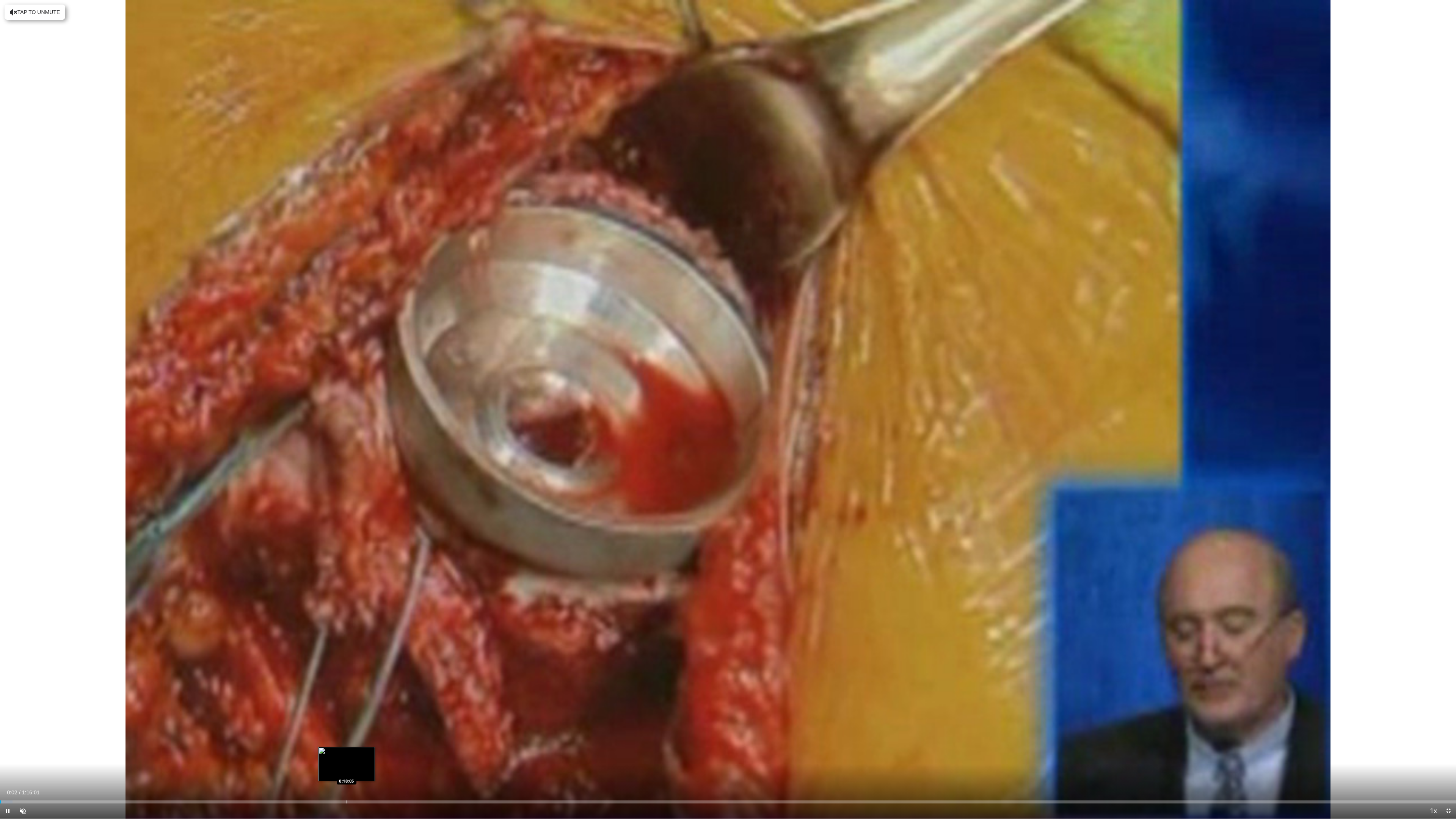
click at [346, 735] on div "Progress Bar" at bounding box center [346, 802] width 1 height 3
click at [701, 735] on div "Progress Bar" at bounding box center [701, 802] width 1 height 3
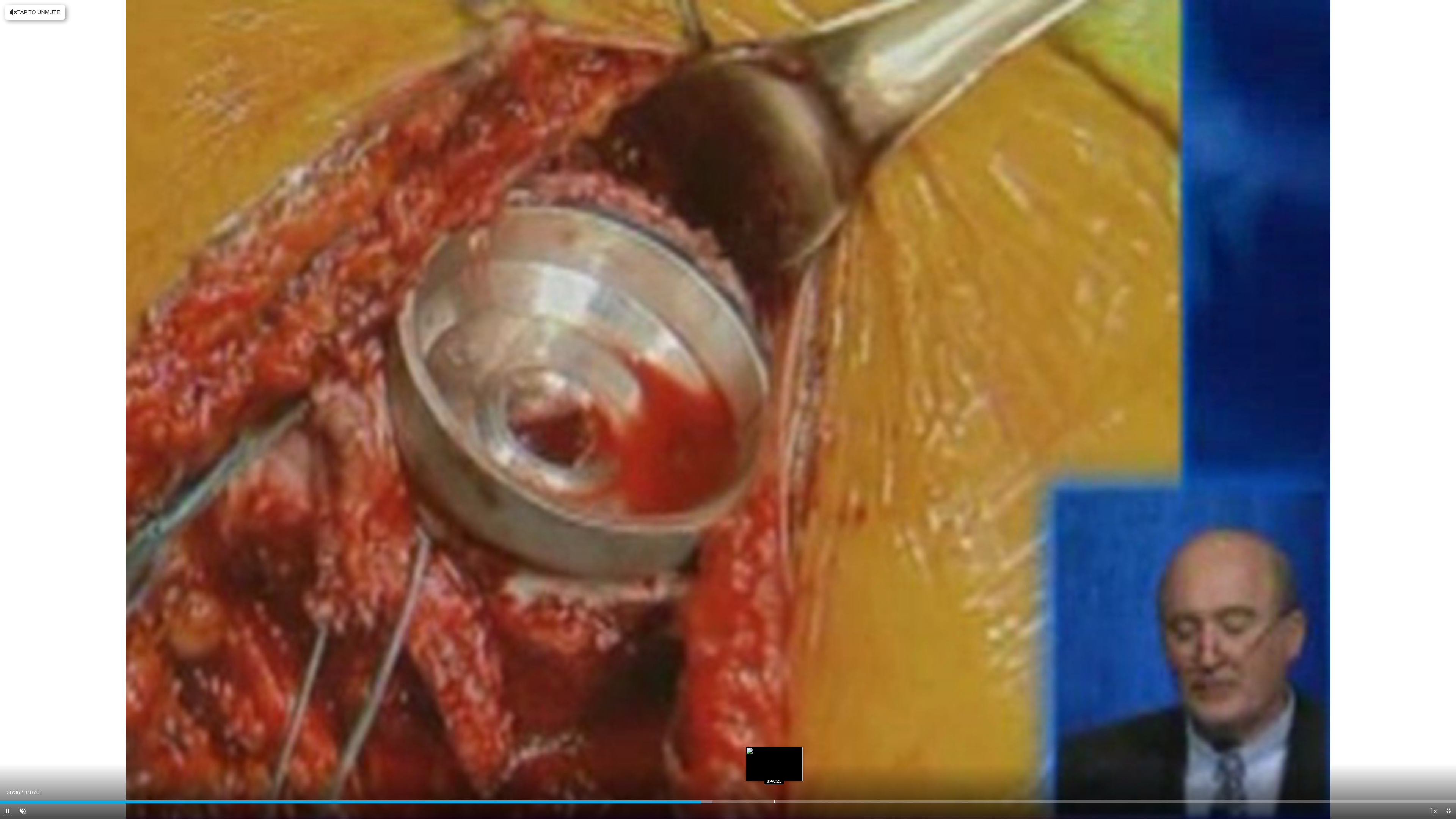
click at [774, 735] on div "Loaded : 48.93% 0:36:36 0:40:25" at bounding box center [728, 799] width 1456 height 7
click at [760, 735] on div "Current Time 40:26 / Duration 1:16:01 Pause Skip Backward Skip Forward Unmute L…" at bounding box center [728, 810] width 1456 height 15
drag, startPoint x: 738, startPoint y: 800, endPoint x: 698, endPoint y: 799, distance: 40.0
click at [738, 735] on div "Progress Bar" at bounding box center [738, 802] width 1 height 3
click at [683, 735] on div "Loaded : 50.91% 0:38:30 0:35:41" at bounding box center [728, 799] width 1456 height 7
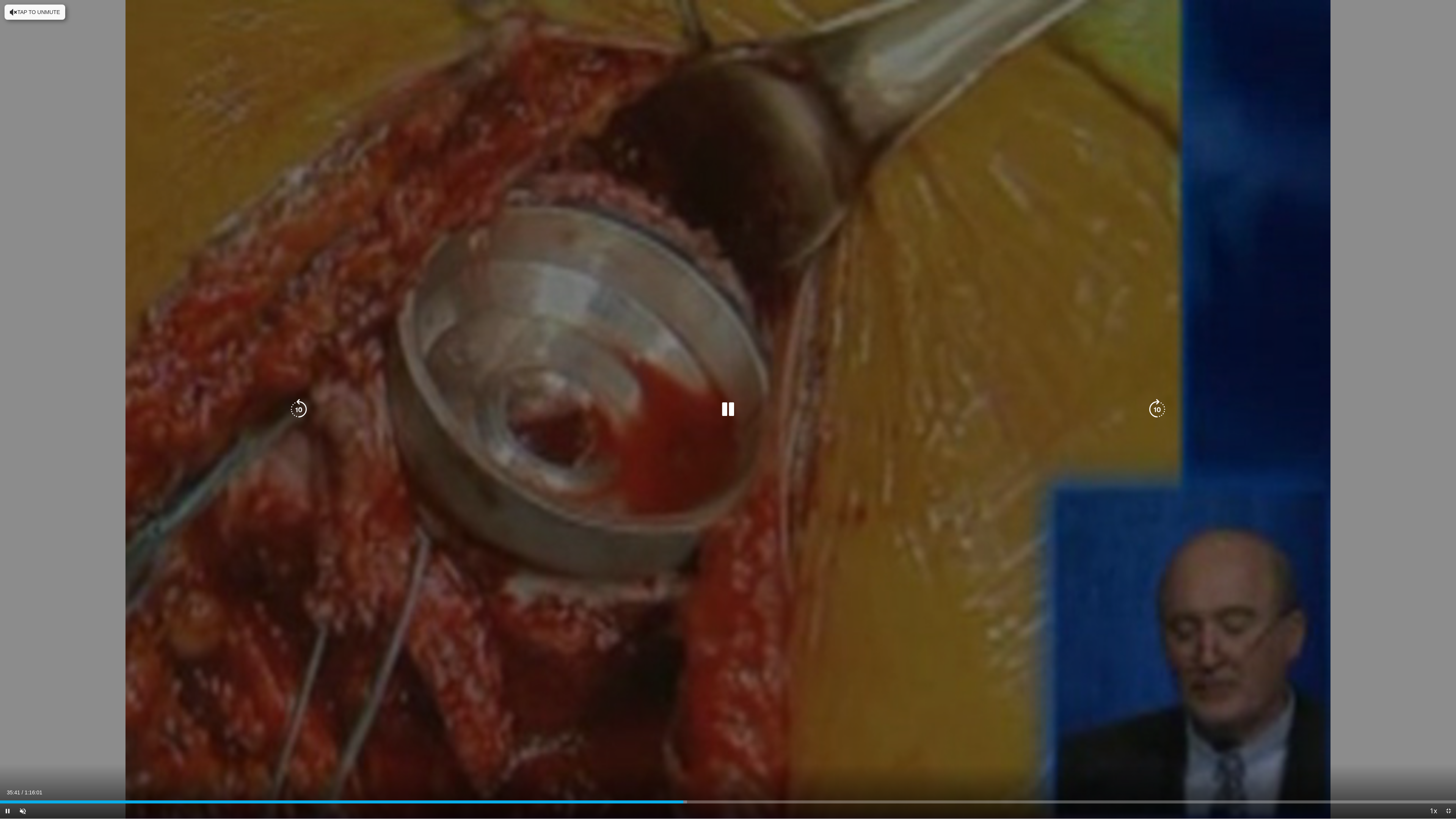
click at [739, 735] on div "Current Time 35:41 / Duration 1:16:01 Pause Skip Backward Skip Forward Unmute L…" at bounding box center [728, 810] width 1456 height 15
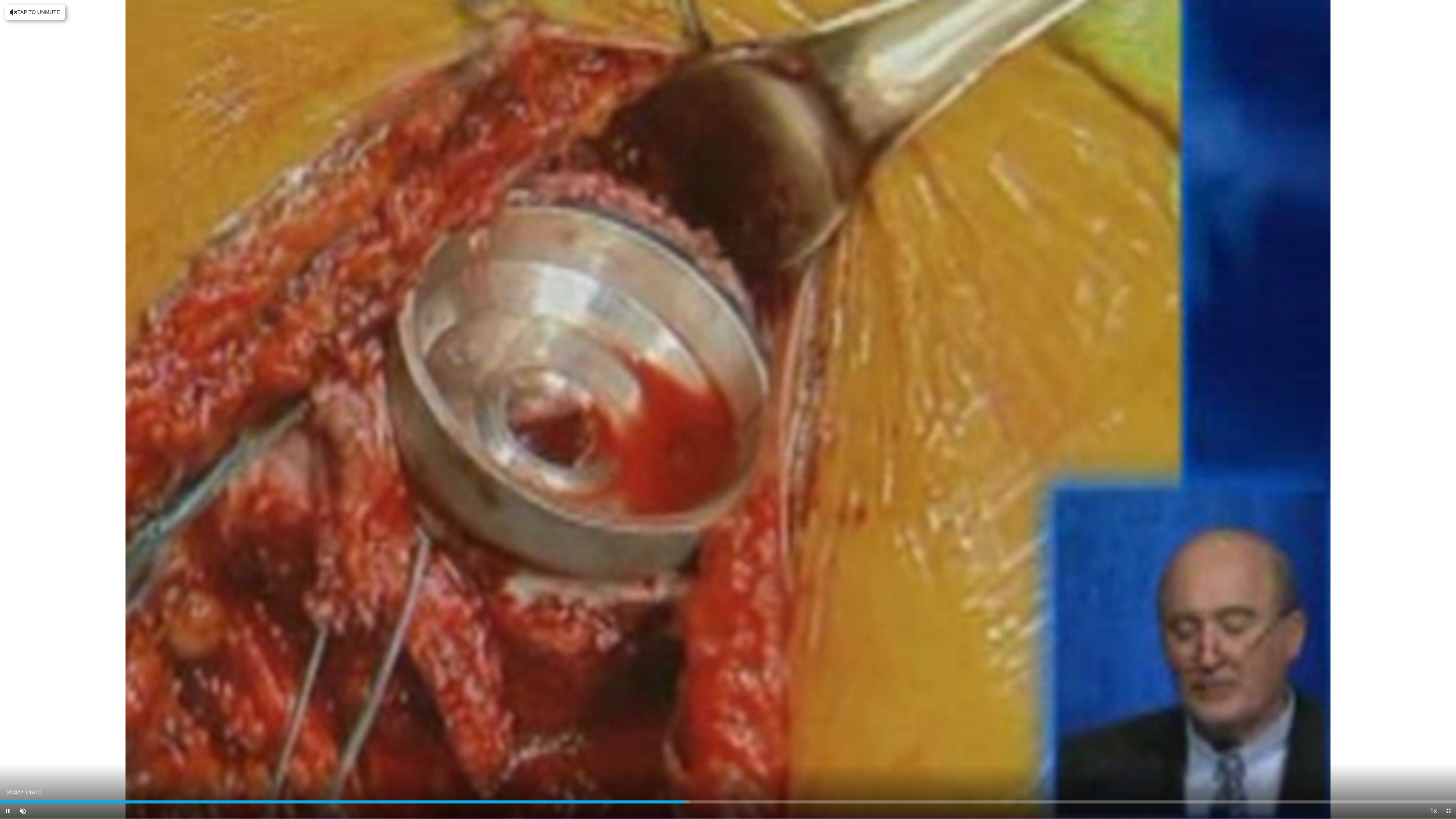
click at [818, 735] on div "Current Time 35:42 / Duration 1:16:01 Pause Skip Backward Skip Forward Unmute L…" at bounding box center [728, 810] width 1456 height 15
click at [747, 735] on div "Progress Bar" at bounding box center [747, 802] width 1 height 3
click at [923, 735] on div "Progress Bar" at bounding box center [923, 802] width 1 height 3
click at [892, 735] on div "Progress Bar" at bounding box center [892, 802] width 1 height 3
click at [791, 735] on div "Current Time 46:32 / Duration 1:16:01 Pause Skip Backward Skip Forward Unmute L…" at bounding box center [728, 810] width 1456 height 15
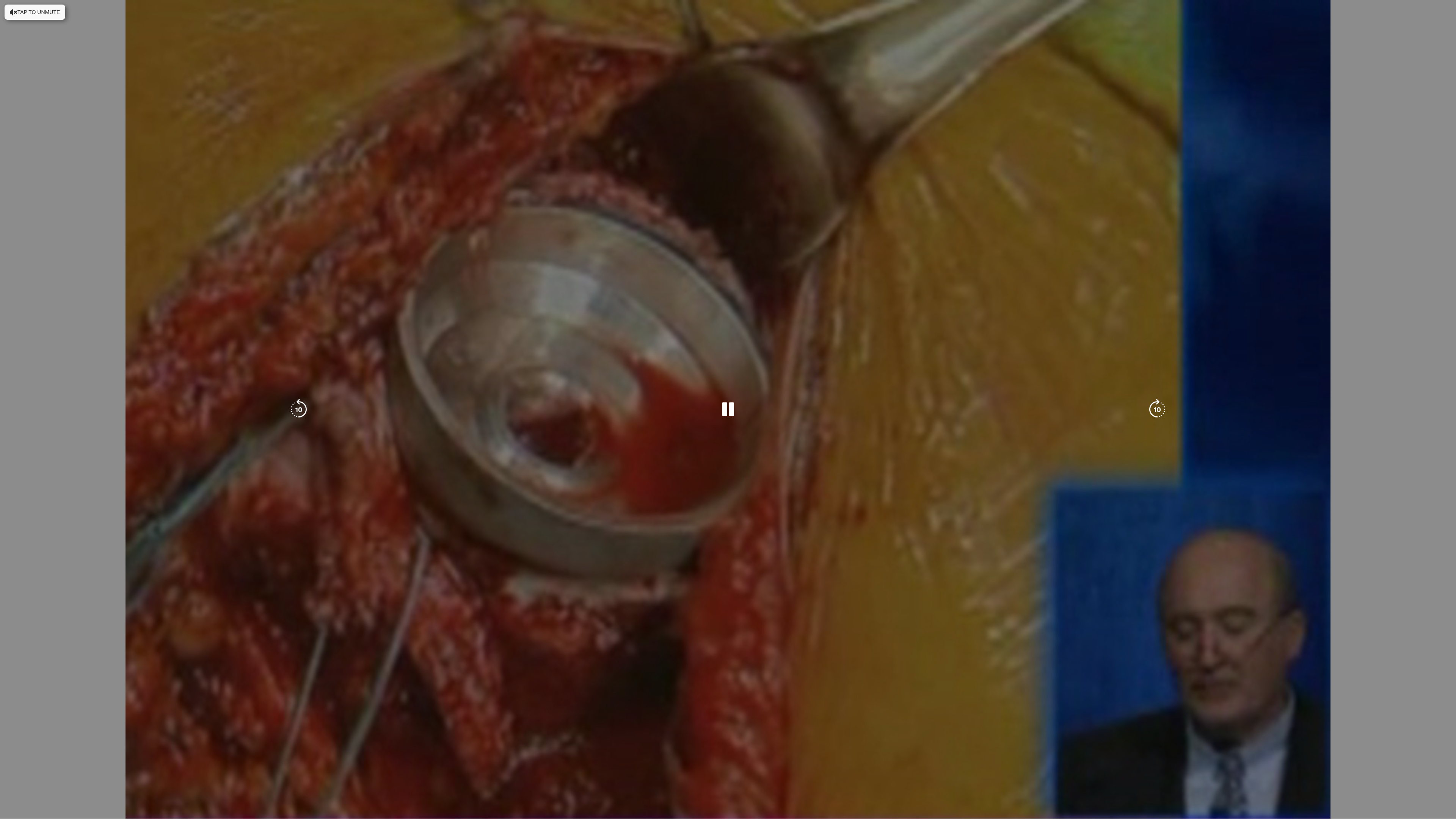
click at [794, 735] on video-js "**********" at bounding box center [728, 409] width 1456 height 819
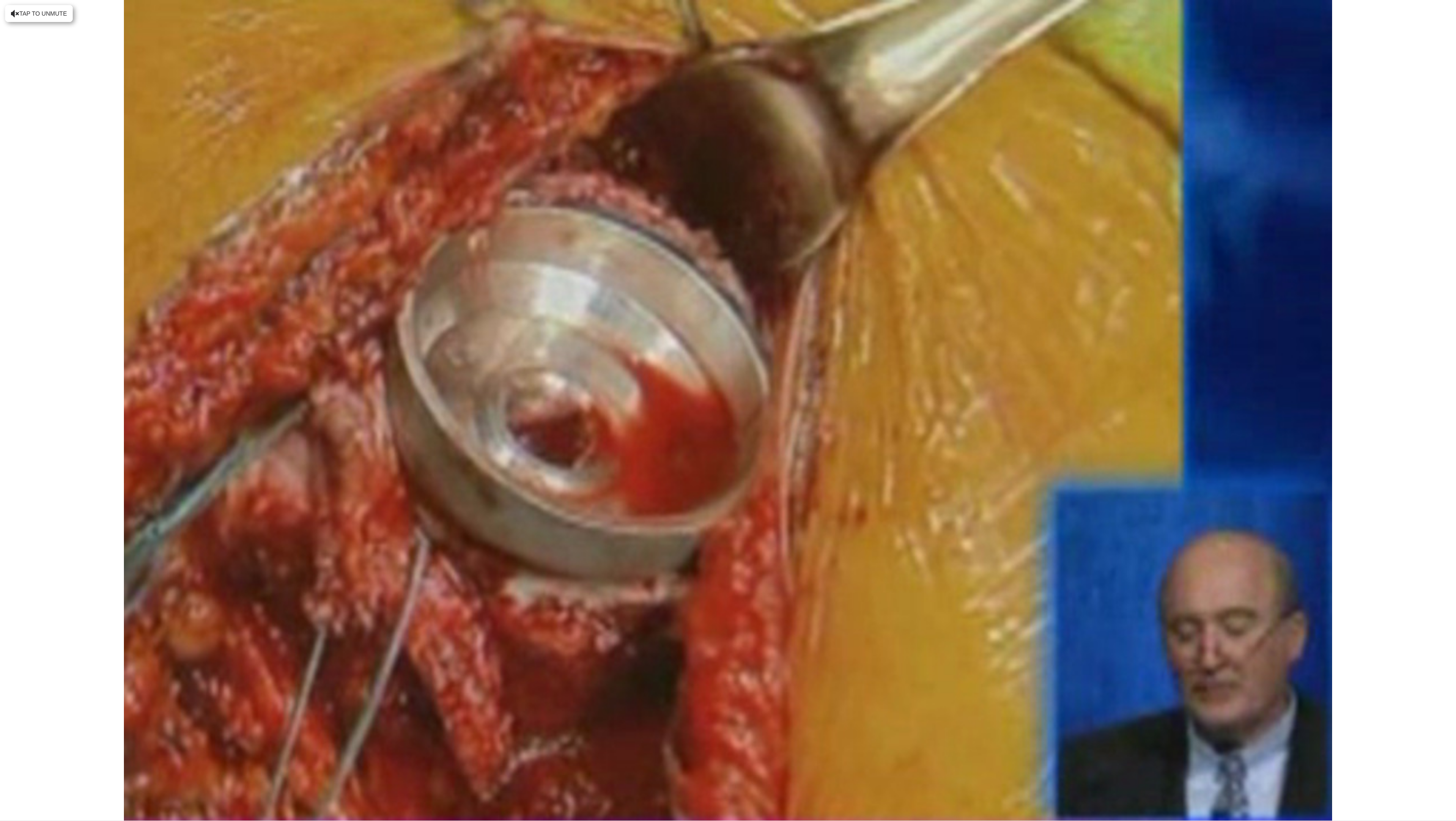
scroll to position [415, 0]
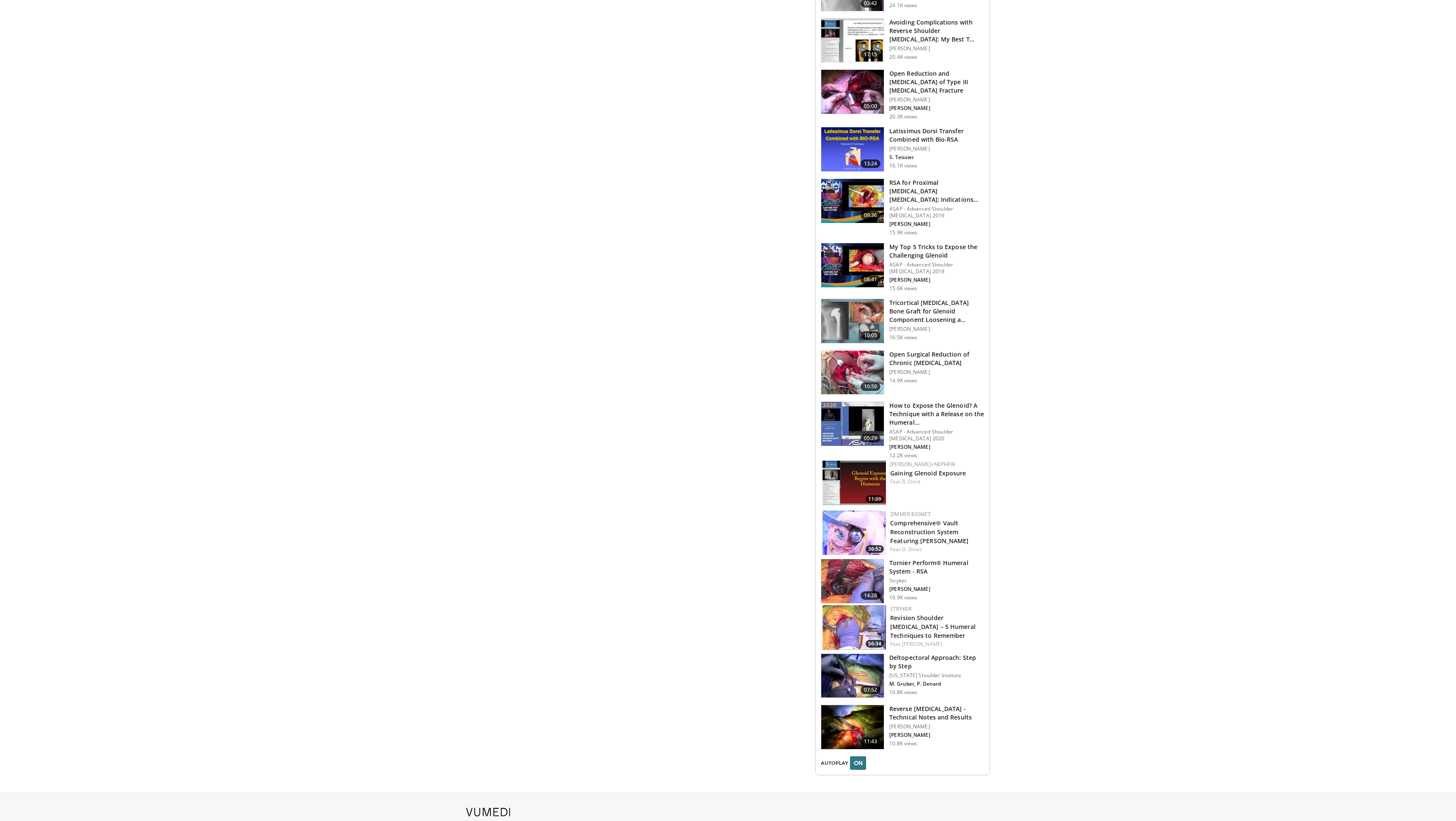
click at [906, 721] on h3 "Reverse [MEDICAL_DATA] - Technical Notes and Results" at bounding box center [937, 713] width 95 height 16
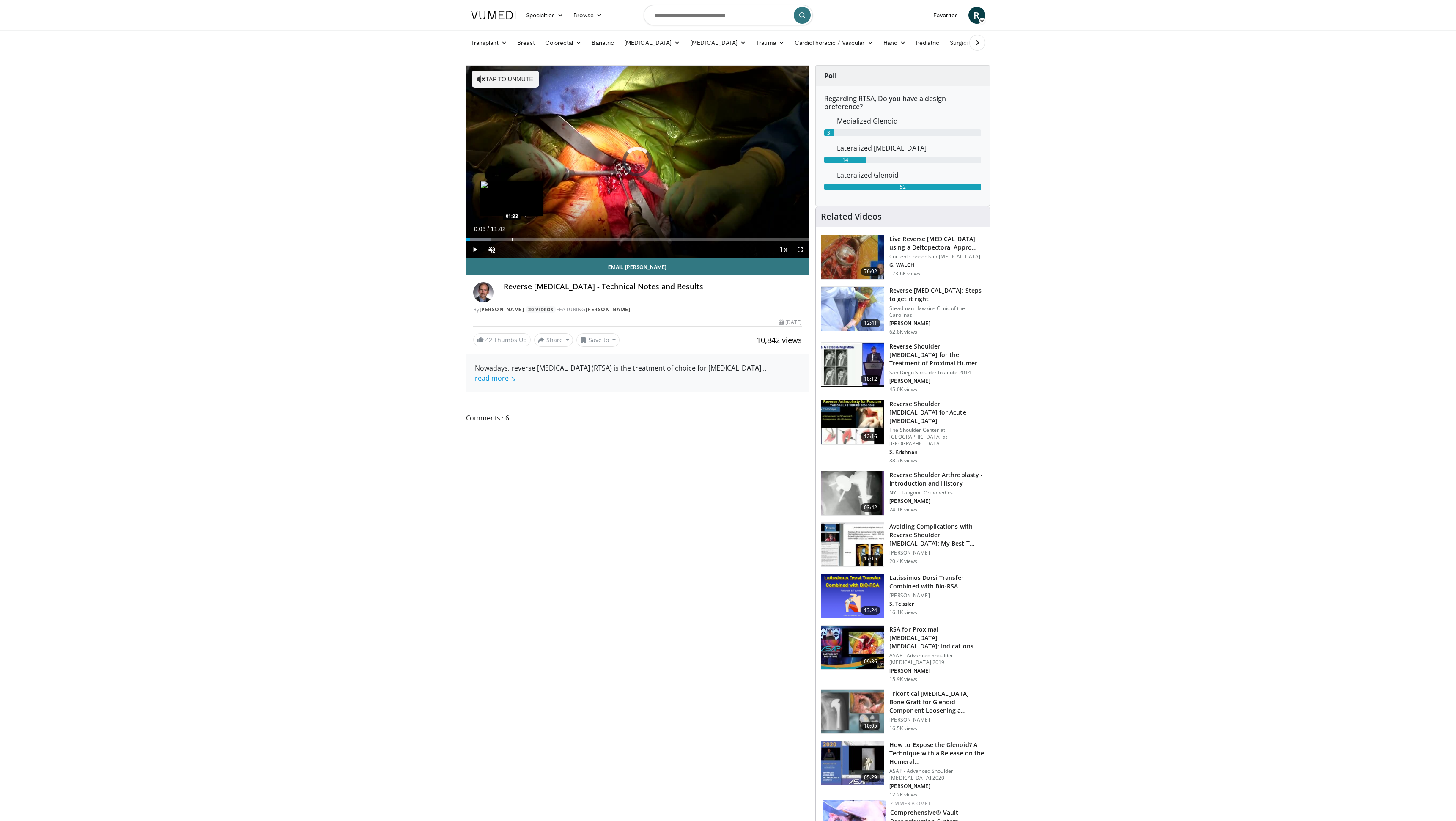
click at [512, 239] on div "Progress Bar" at bounding box center [512, 240] width 1 height 3
click at [591, 239] on div "Progress Bar" at bounding box center [591, 240] width 1 height 3
click at [620, 239] on div "Progress Bar" at bounding box center [620, 240] width 1 height 3
click at [724, 241] on div "Current Time 5:16 / Duration 11:42 Pause Skip Backward Skip Forward Unmute 51% …" at bounding box center [637, 249] width 343 height 16
click at [800, 251] on span "Video Player" at bounding box center [799, 249] width 16 height 16
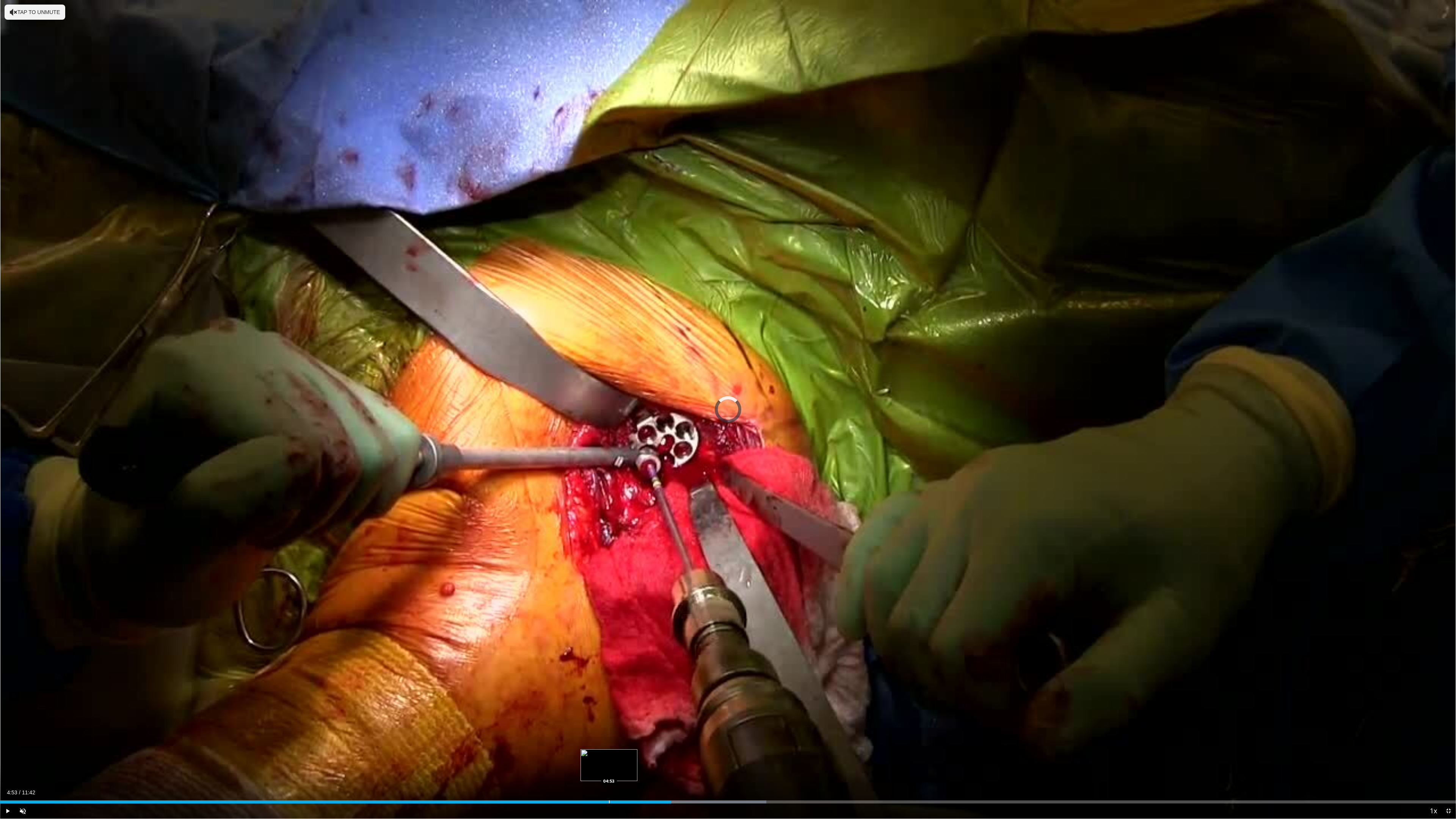
click at [609, 735] on div "Loaded : 52.64% 05:23 04:53" at bounding box center [728, 799] width 1456 height 7
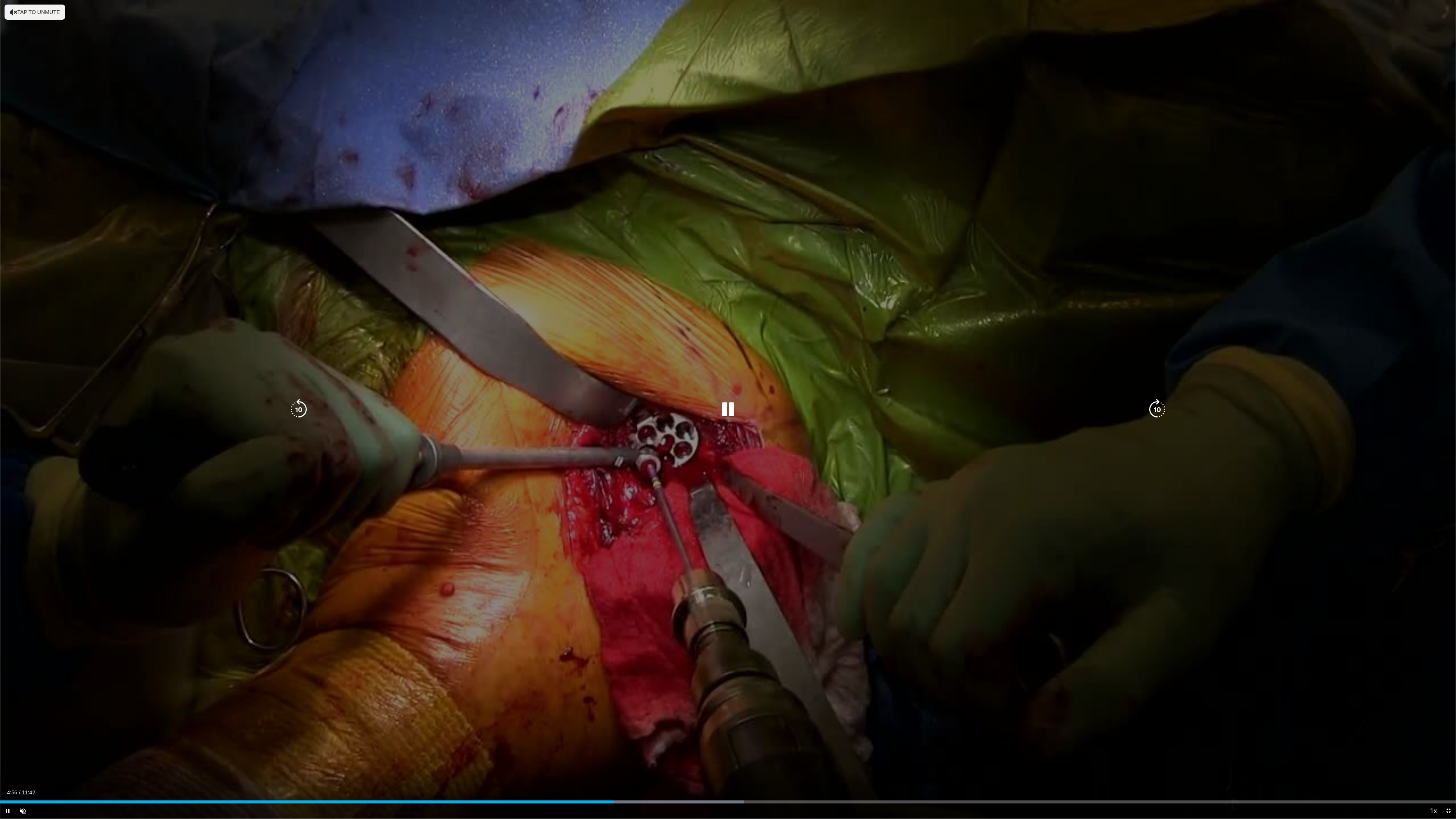
click at [574, 735] on div "10 seconds Tap to unmute" at bounding box center [728, 409] width 1456 height 818
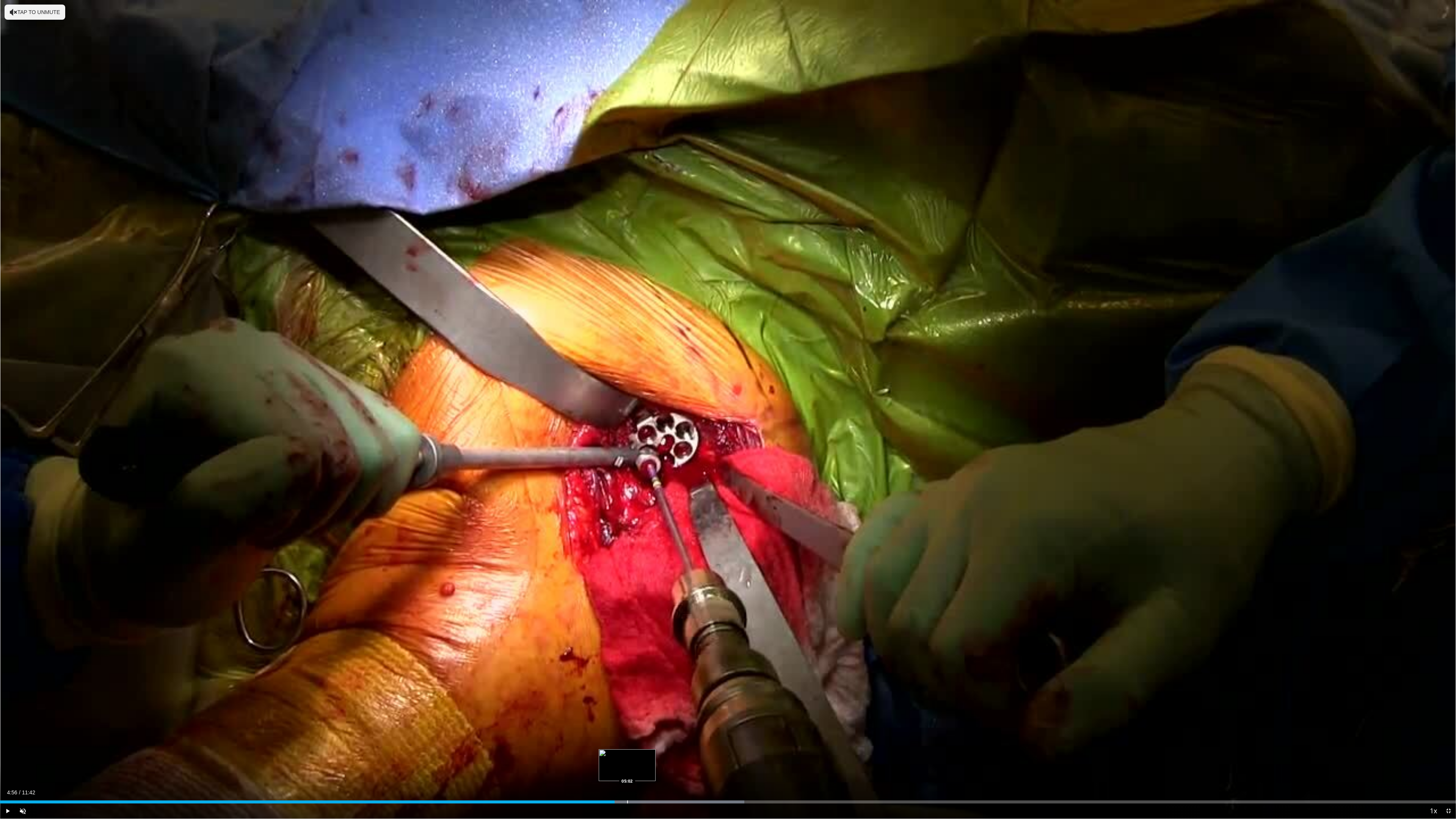
click at [627, 735] on div "Progress Bar" at bounding box center [627, 802] width 1 height 3
click at [628, 735] on div "Progress Bar" at bounding box center [628, 802] width 1 height 3
click at [604, 735] on div "05:02" at bounding box center [314, 802] width 627 height 3
click at [581, 735] on div "Progress Bar" at bounding box center [581, 802] width 1 height 3
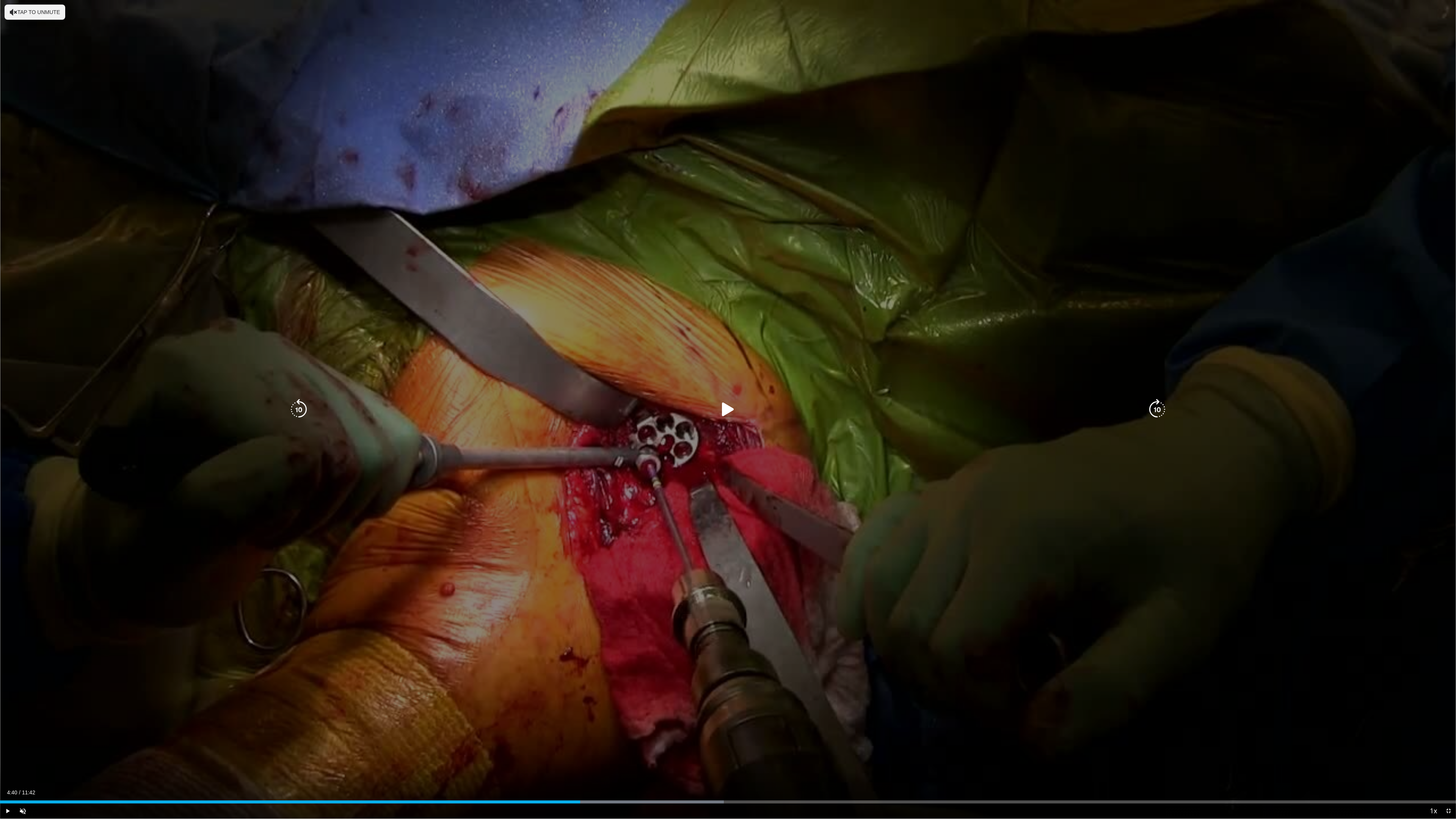
click at [631, 702] on div "10 seconds Tap to unmute" at bounding box center [728, 409] width 1456 height 818
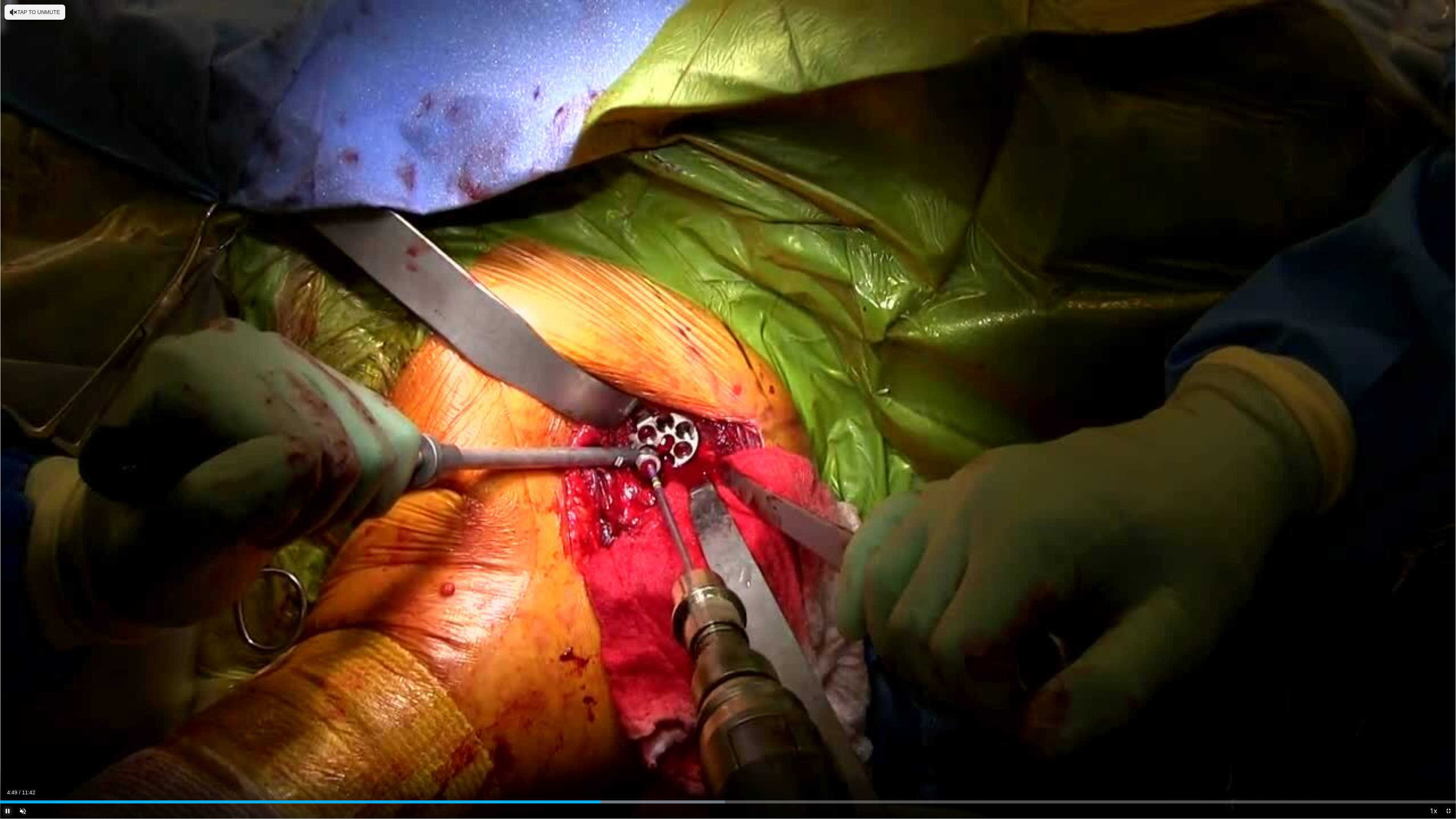
click at [8, 735] on span "Video Player" at bounding box center [7, 810] width 15 height 15
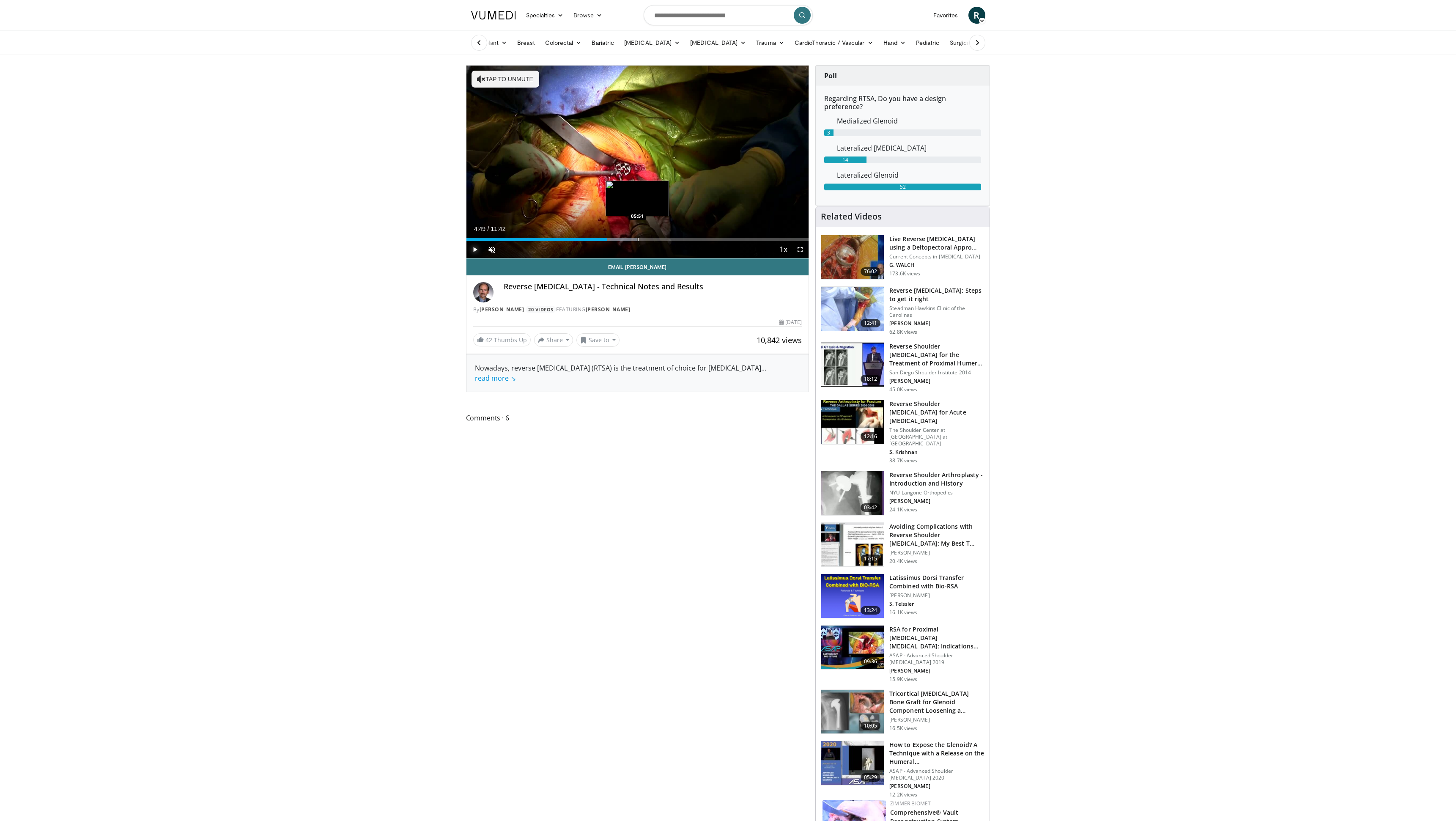
click at [638, 239] on div "Progress Bar" at bounding box center [638, 240] width 1 height 3
drag, startPoint x: 635, startPoint y: 239, endPoint x: 678, endPoint y: 243, distance: 43.2
click at [678, 243] on div "Current Time 5:58 / Duration 11:42 Play Skip Backward Skip Forward Unmute 0% Lo…" at bounding box center [637, 249] width 343 height 16
click at [683, 236] on div "Loaded : 0.00% 07:14 07:24" at bounding box center [637, 237] width 343 height 8
click at [709, 237] on div "Loaded : 64.02% 07:24 08:18" at bounding box center [637, 237] width 343 height 8
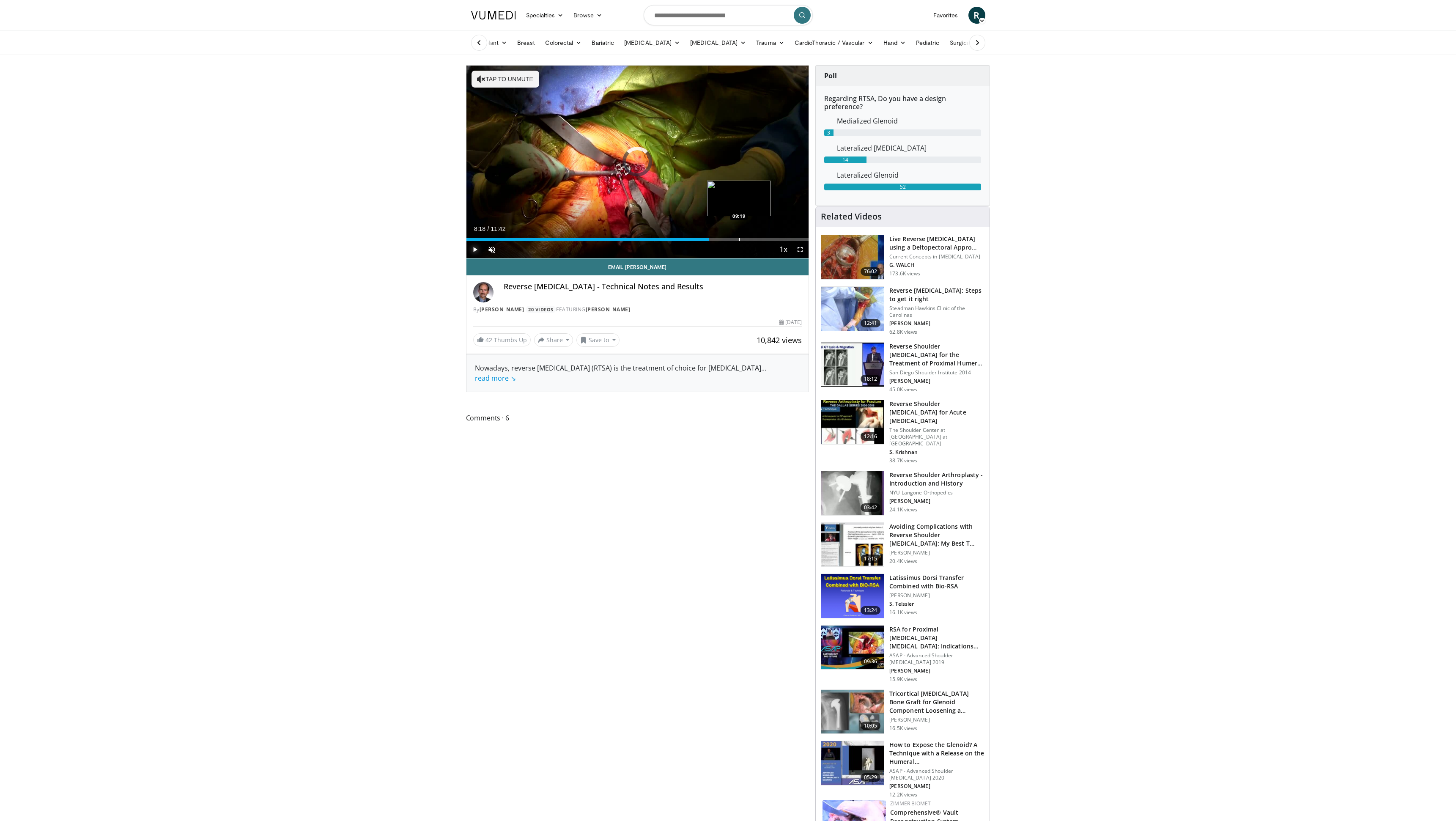
click at [739, 240] on div "Progress Bar" at bounding box center [739, 240] width 1 height 3
drag, startPoint x: 758, startPoint y: 240, endPoint x: 723, endPoint y: 239, distance: 35.0
click at [723, 239] on div "Progress Bar" at bounding box center [723, 240] width 1 height 3
